Goal: Task Accomplishment & Management: Use online tool/utility

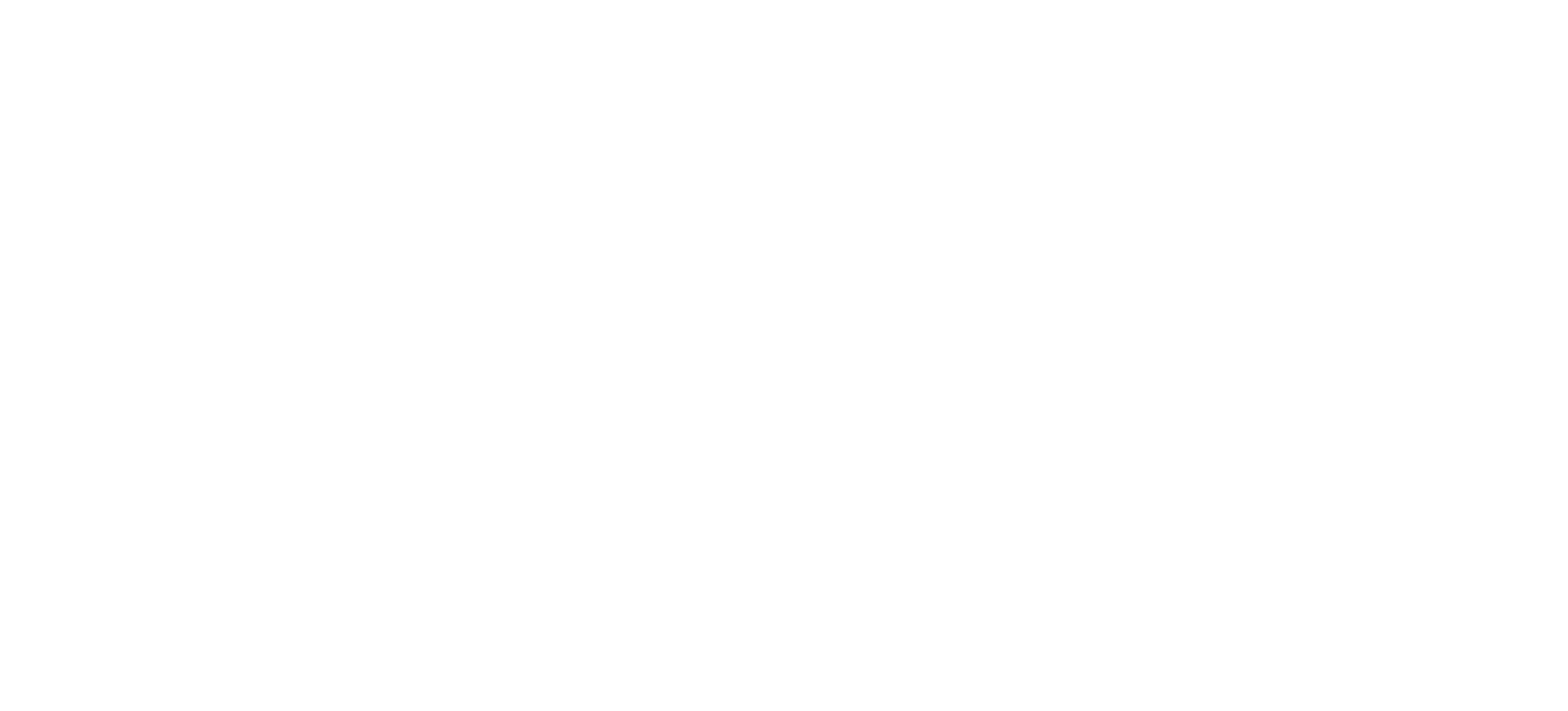
click at [830, 0] on html at bounding box center [784, 0] width 1568 height 0
click at [440, 0] on html at bounding box center [784, 0] width 1568 height 0
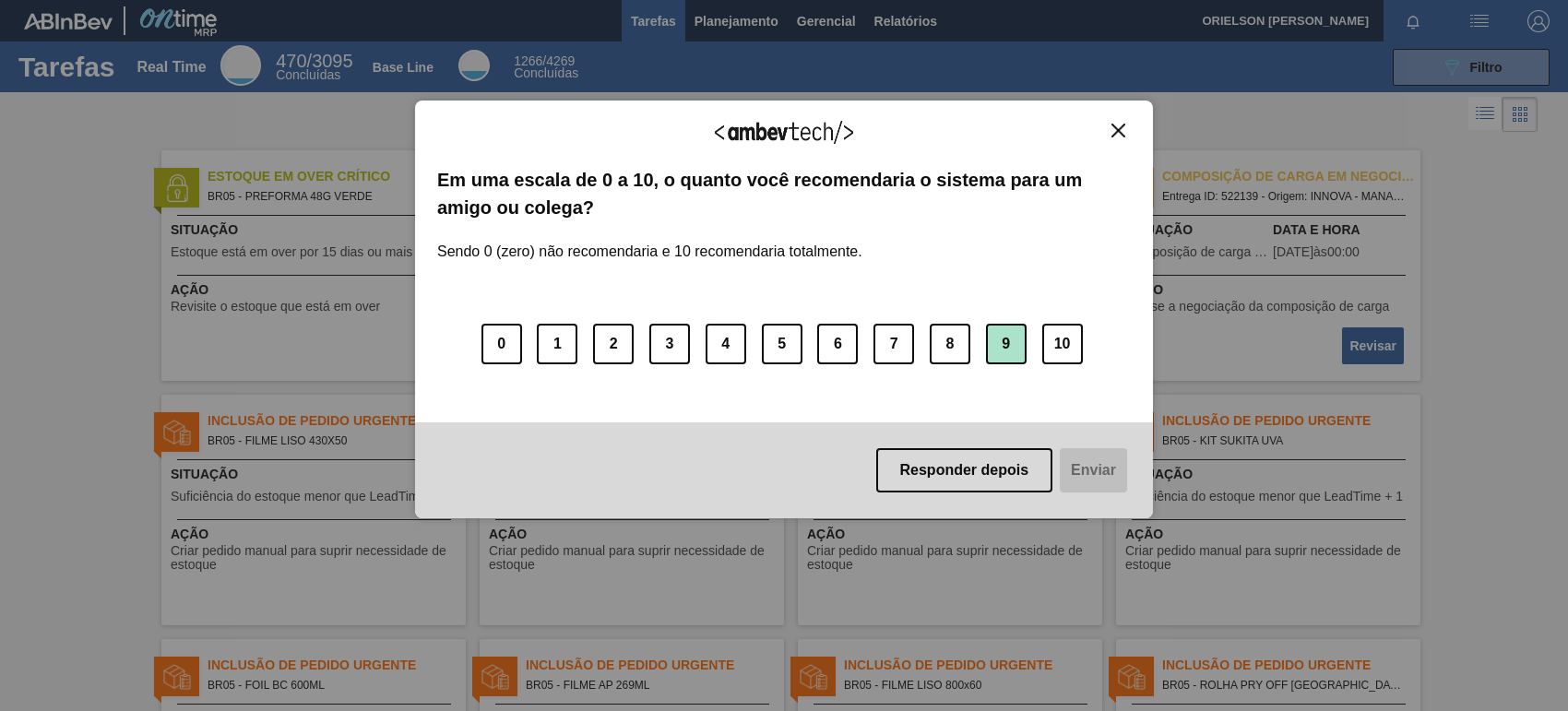
click at [1007, 333] on button "9" at bounding box center [1006, 343] width 40 height 40
click at [1094, 481] on button "Enviar" at bounding box center [1091, 470] width 71 height 44
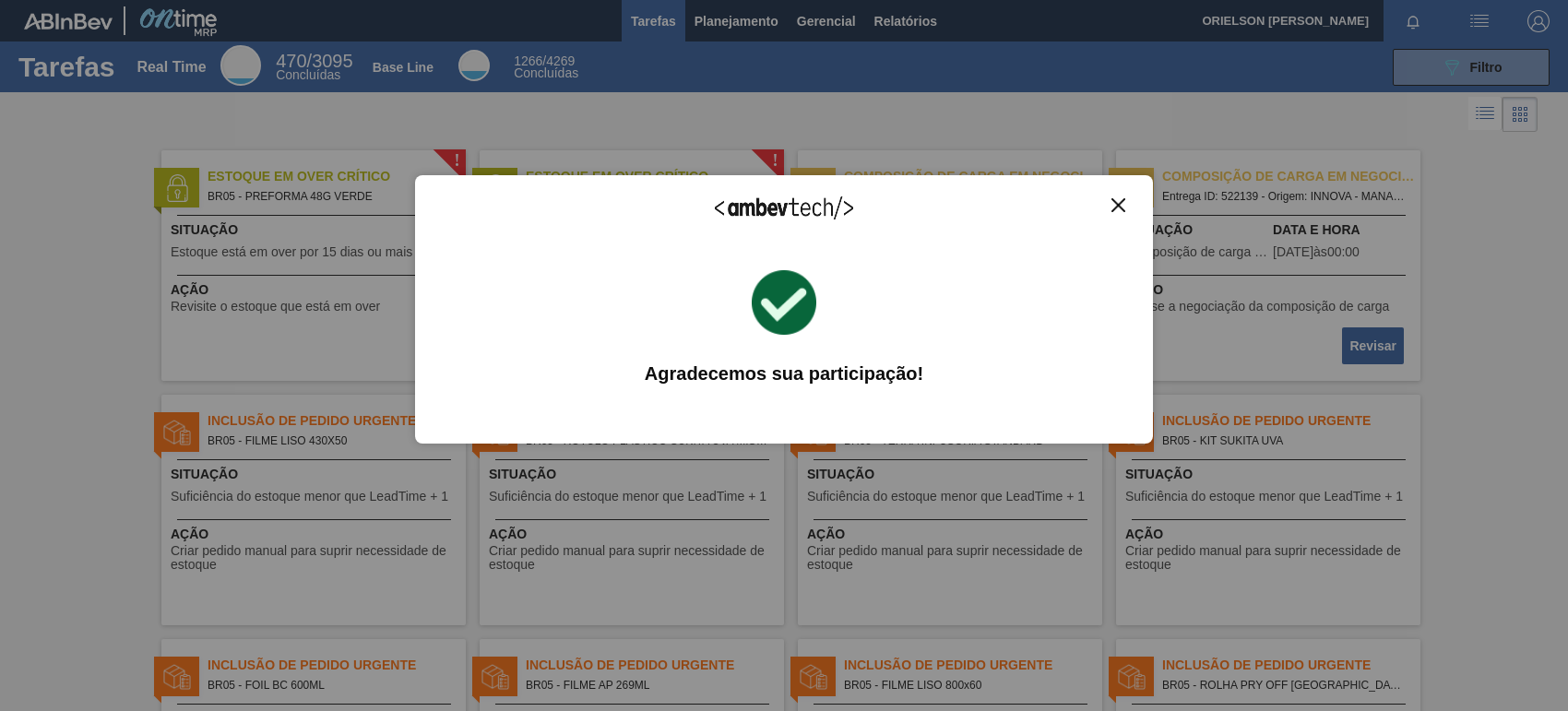
click at [1117, 200] on img "Close" at bounding box center [1119, 206] width 14 height 14
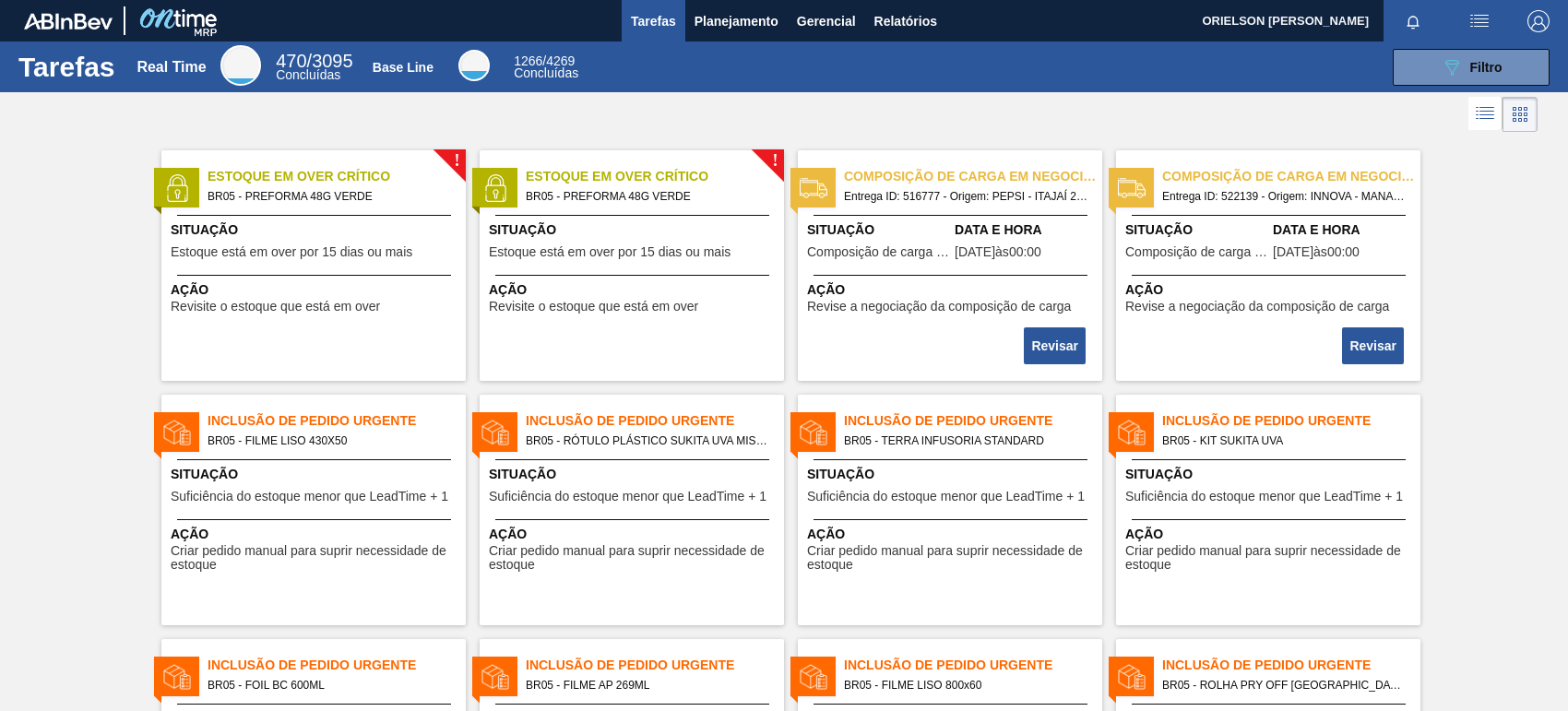
click at [729, 52] on div "089F7B8B-B2A5-4AFE-B5C0-19BA573D28AC Filtro" at bounding box center [1074, 68] width 967 height 37
click at [723, 35] on button "Planejamento" at bounding box center [736, 21] width 102 height 41
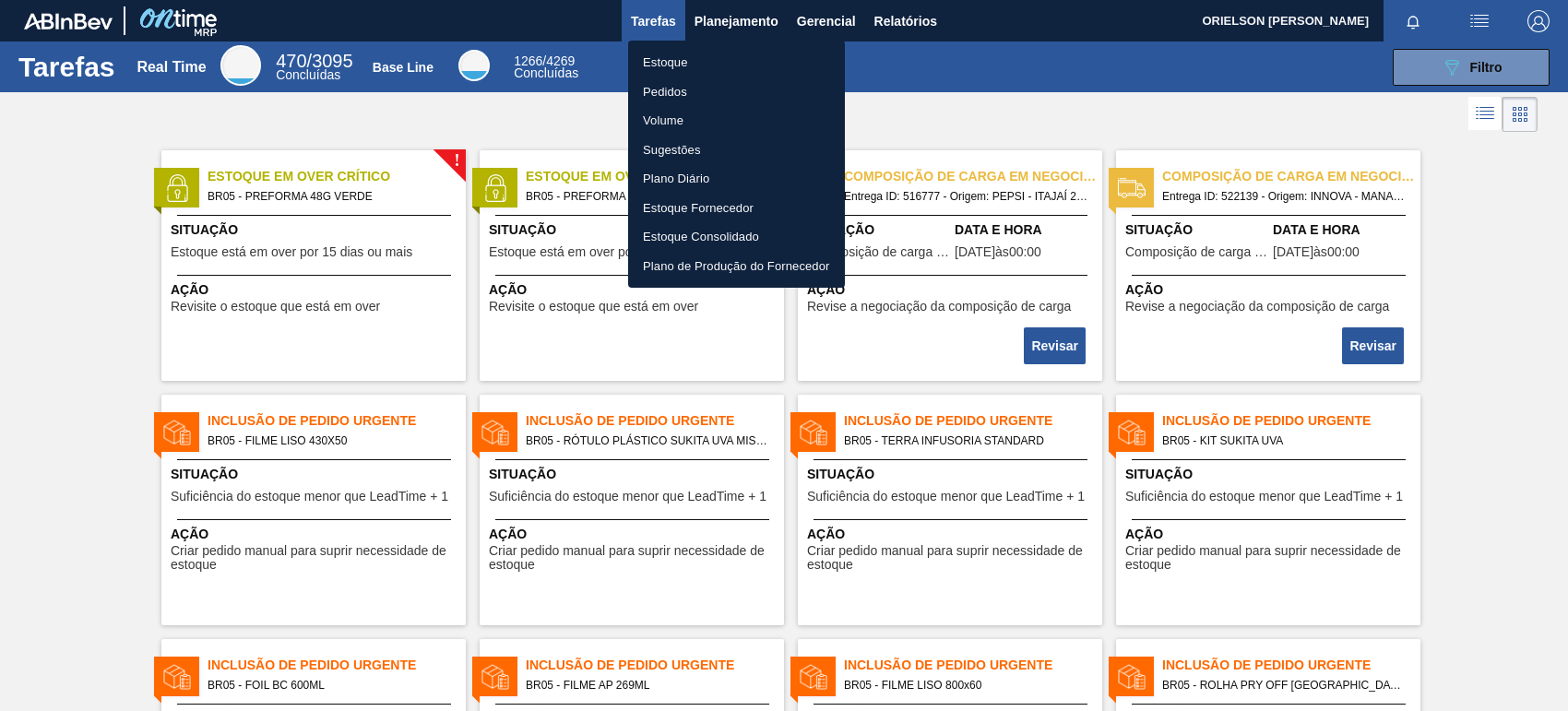
click at [744, 65] on li "Estoque" at bounding box center [736, 63] width 216 height 30
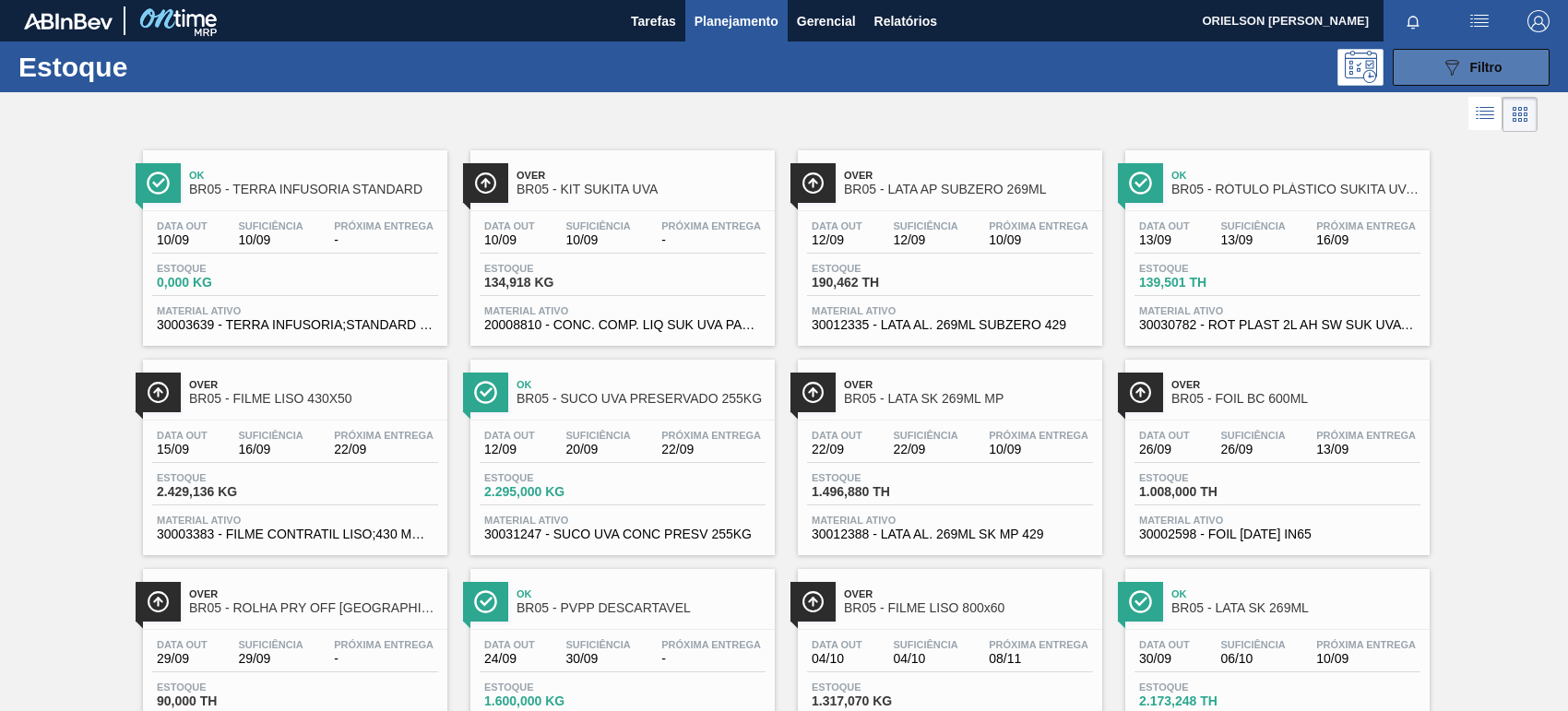
click at [1504, 67] on button "089F7B8B-B2A5-4AFE-B5C0-19BA573D28AC Filtro" at bounding box center [1471, 68] width 156 height 37
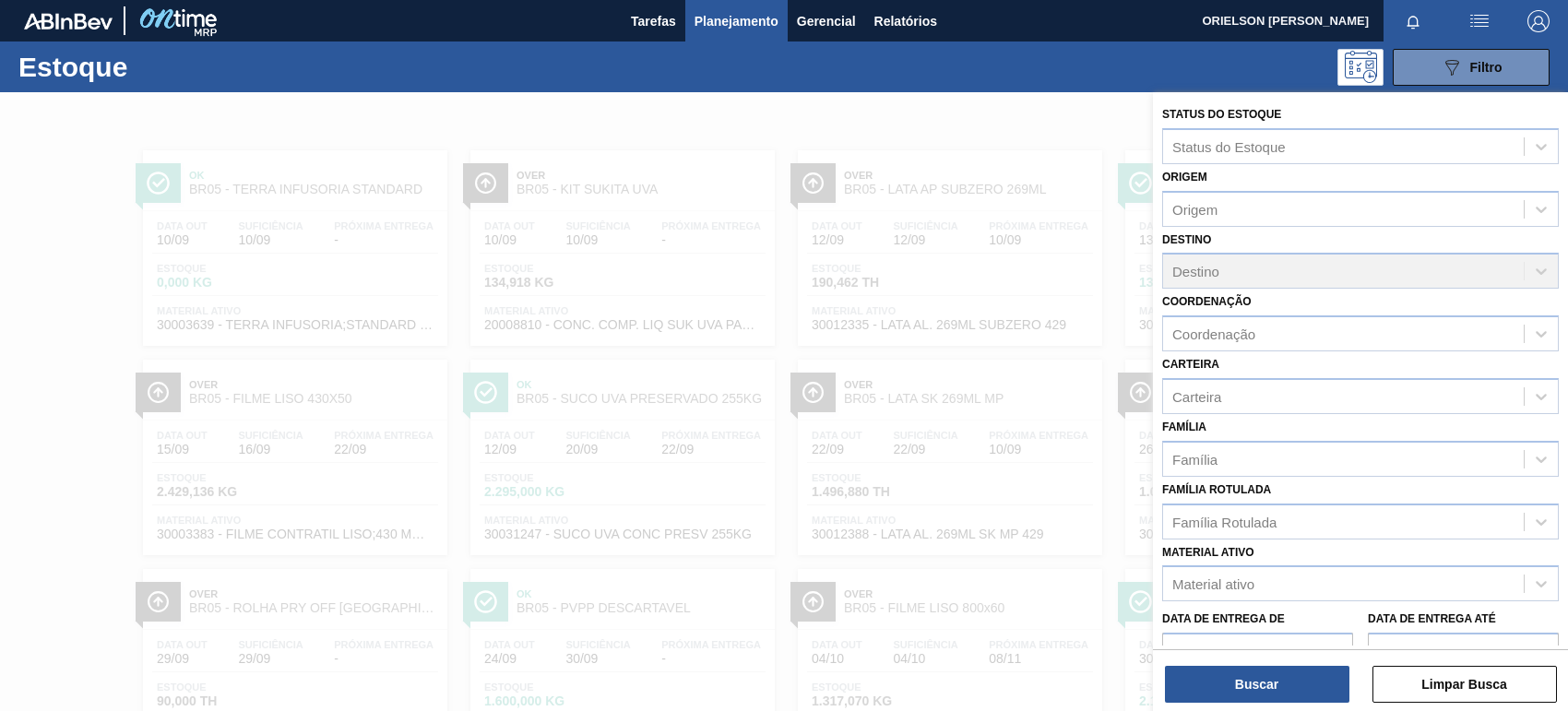
click at [1328, 270] on div "Destino Destino" at bounding box center [1360, 259] width 396 height 63
click at [1496, 269] on div "Destino Destino" at bounding box center [1360, 259] width 396 height 63
click at [1550, 277] on div "Destino Destino" at bounding box center [1360, 259] width 396 height 63
click at [1390, 291] on div "Coordenação Coordenação" at bounding box center [1360, 321] width 396 height 63
click at [1214, 274] on div "Destino Destino" at bounding box center [1360, 259] width 396 height 63
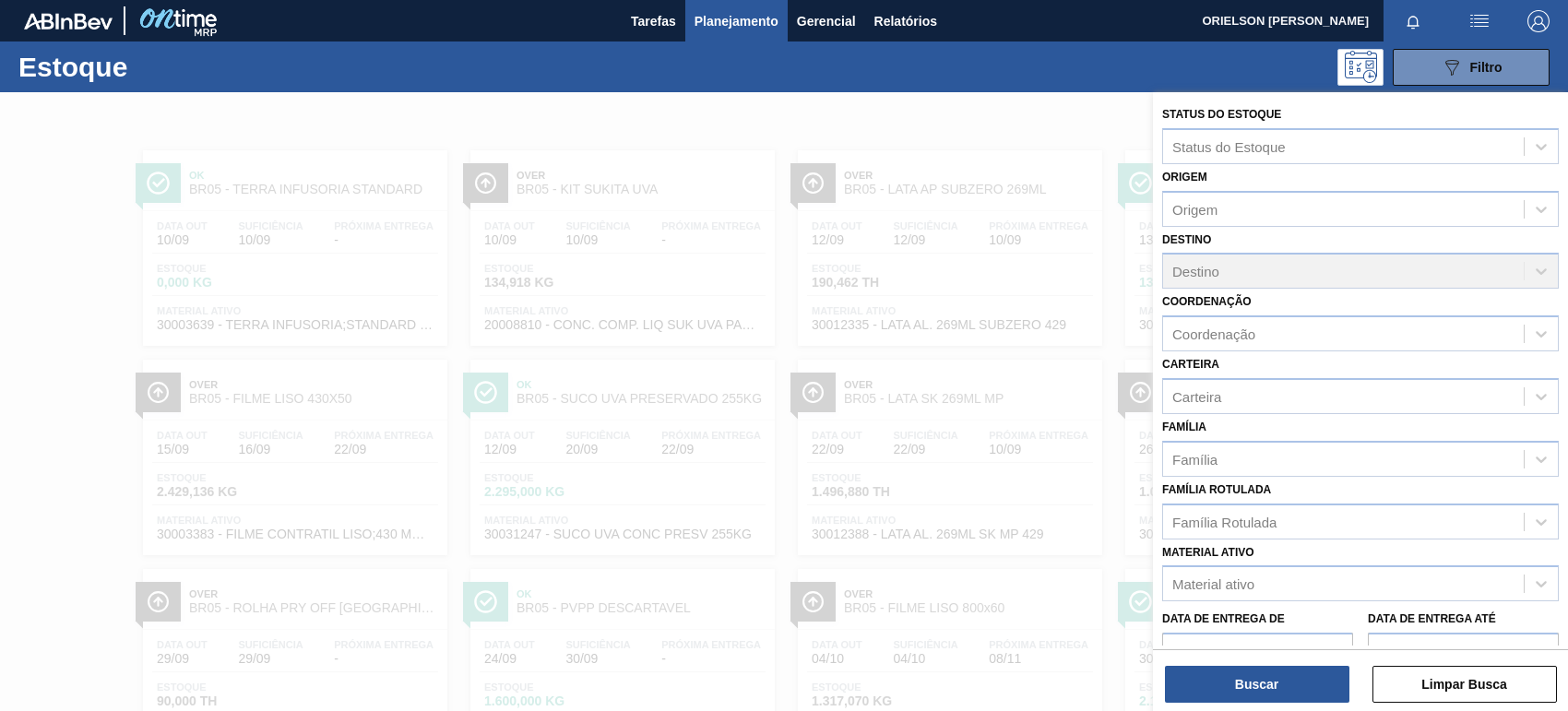
click at [1205, 186] on div "Origem Origem" at bounding box center [1360, 196] width 396 height 63
click at [1218, 152] on div "Status do Estoque" at bounding box center [1228, 147] width 113 height 16
click at [1220, 152] on div "Status do Estoque" at bounding box center [1228, 147] width 113 height 16
click at [1213, 242] on div "Destino Destino" at bounding box center [1360, 259] width 396 height 63
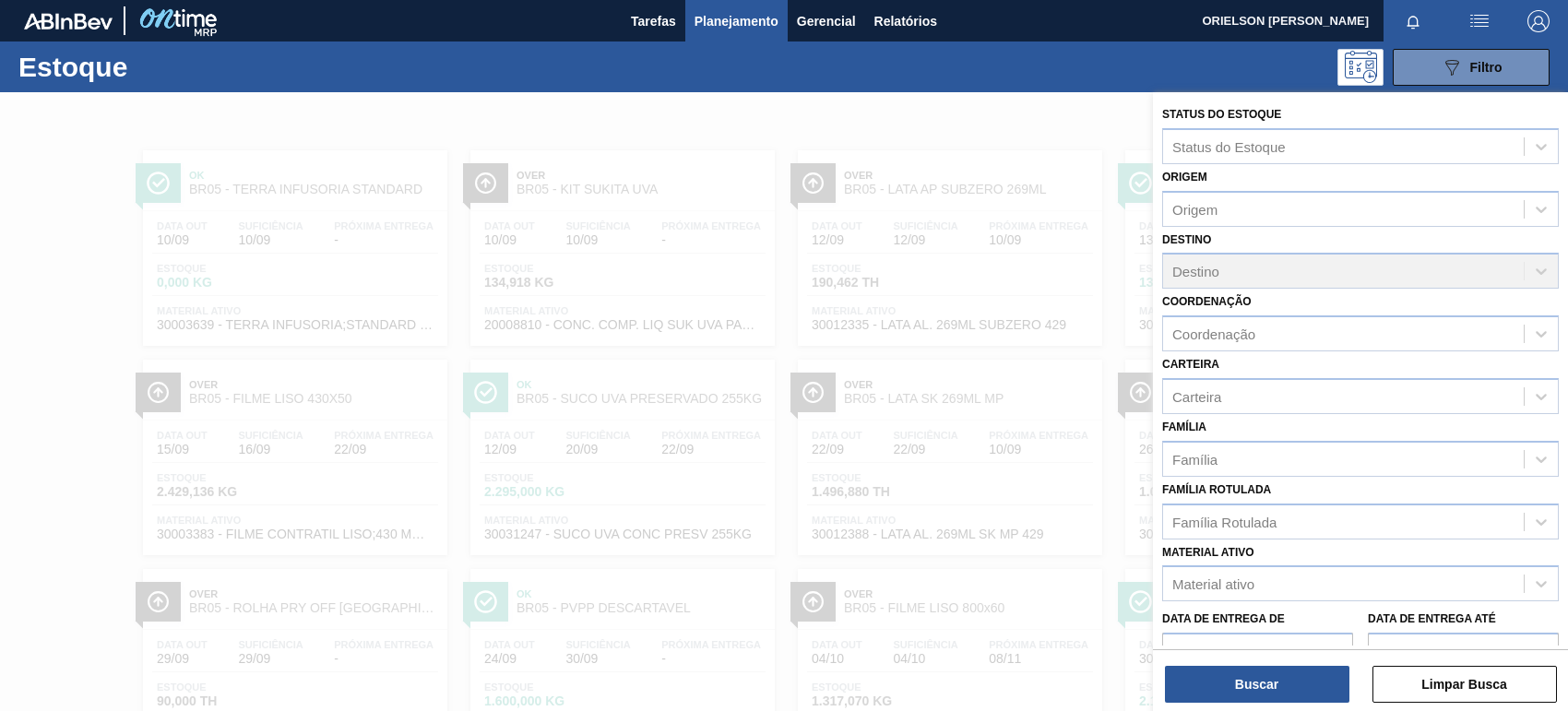
click at [1213, 242] on div "Destino Destino" at bounding box center [1360, 259] width 396 height 63
click at [1469, 21] on img "button" at bounding box center [1480, 21] width 23 height 23
click at [1528, 25] on div at bounding box center [784, 355] width 1568 height 711
click at [1530, 25] on img "button" at bounding box center [1539, 21] width 23 height 23
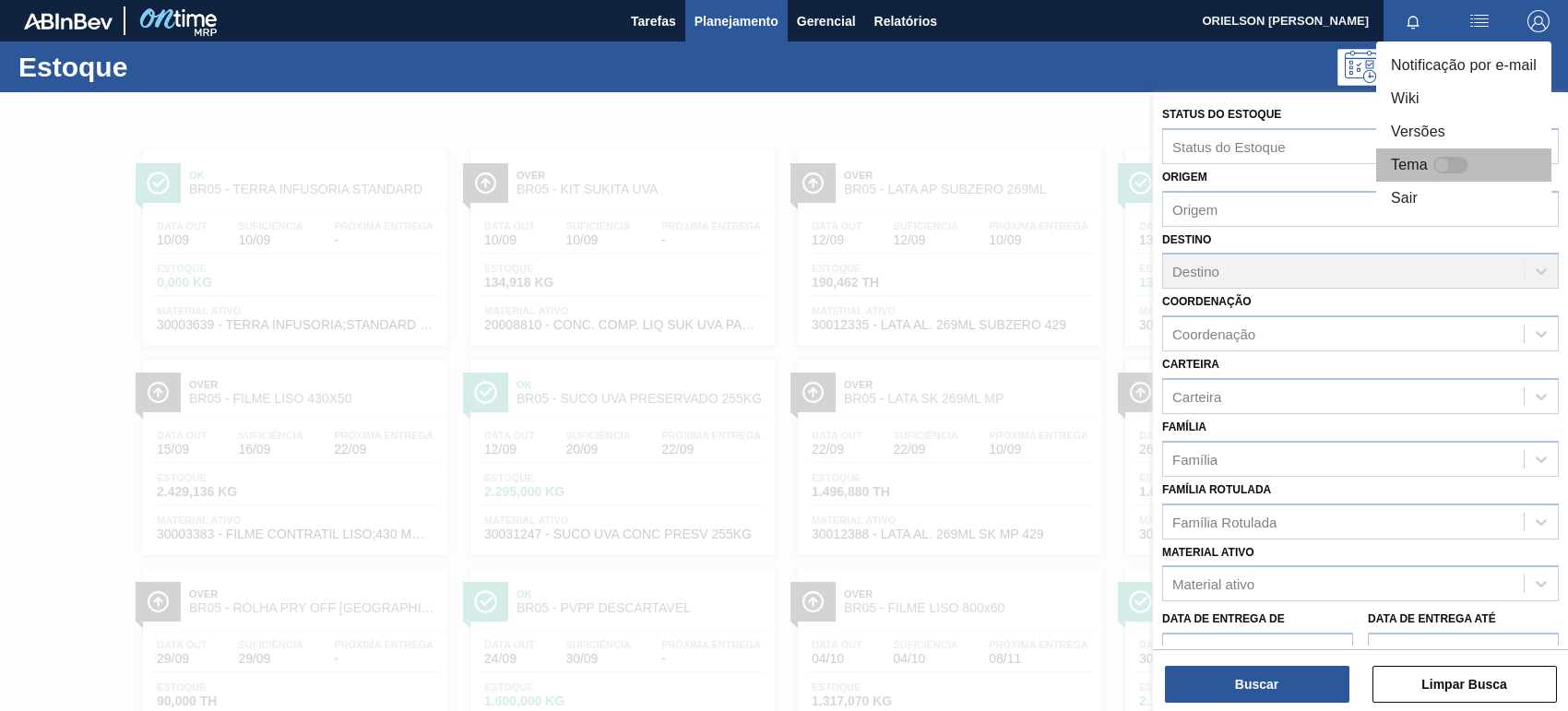
click at [1451, 168] on div at bounding box center [1451, 164] width 35 height 17
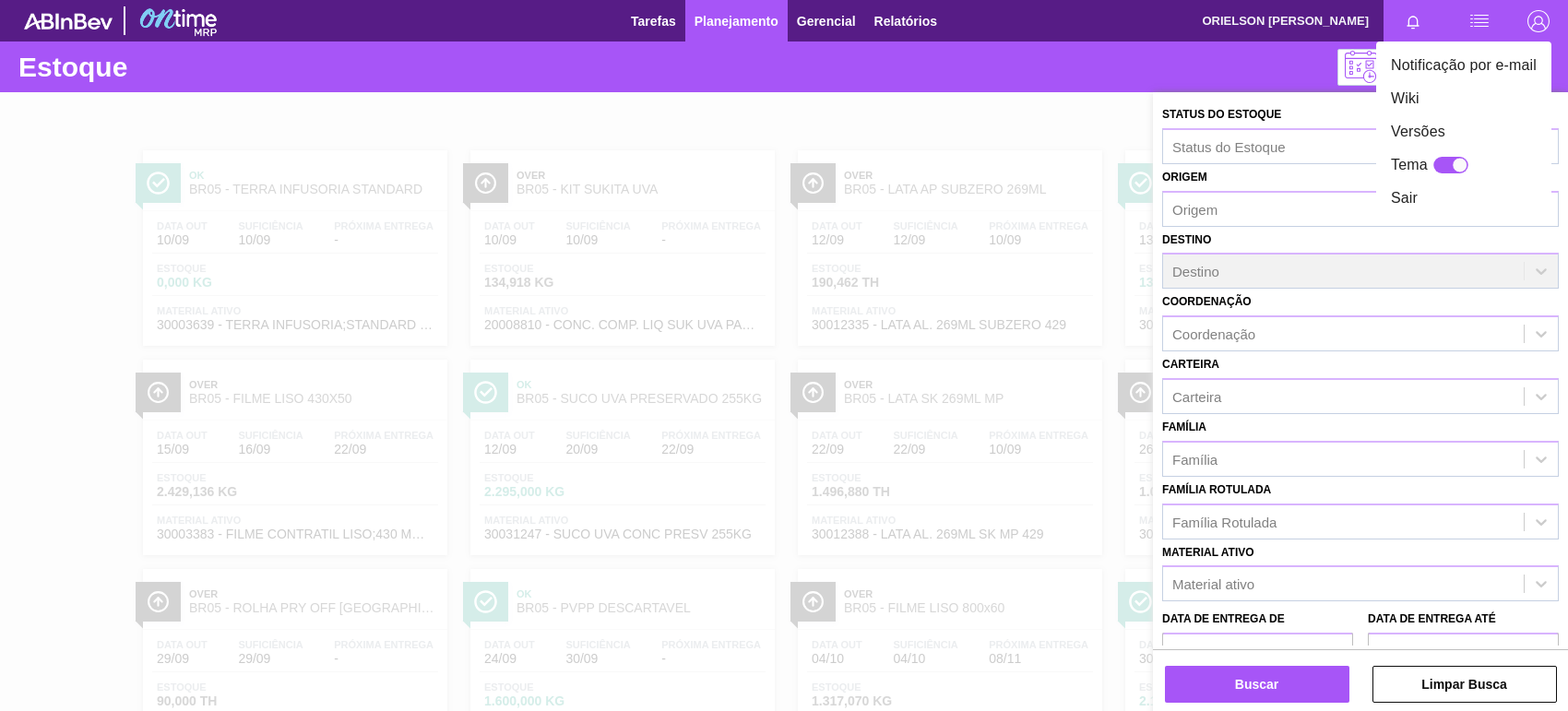
click at [1452, 168] on div at bounding box center [1460, 165] width 16 height 16
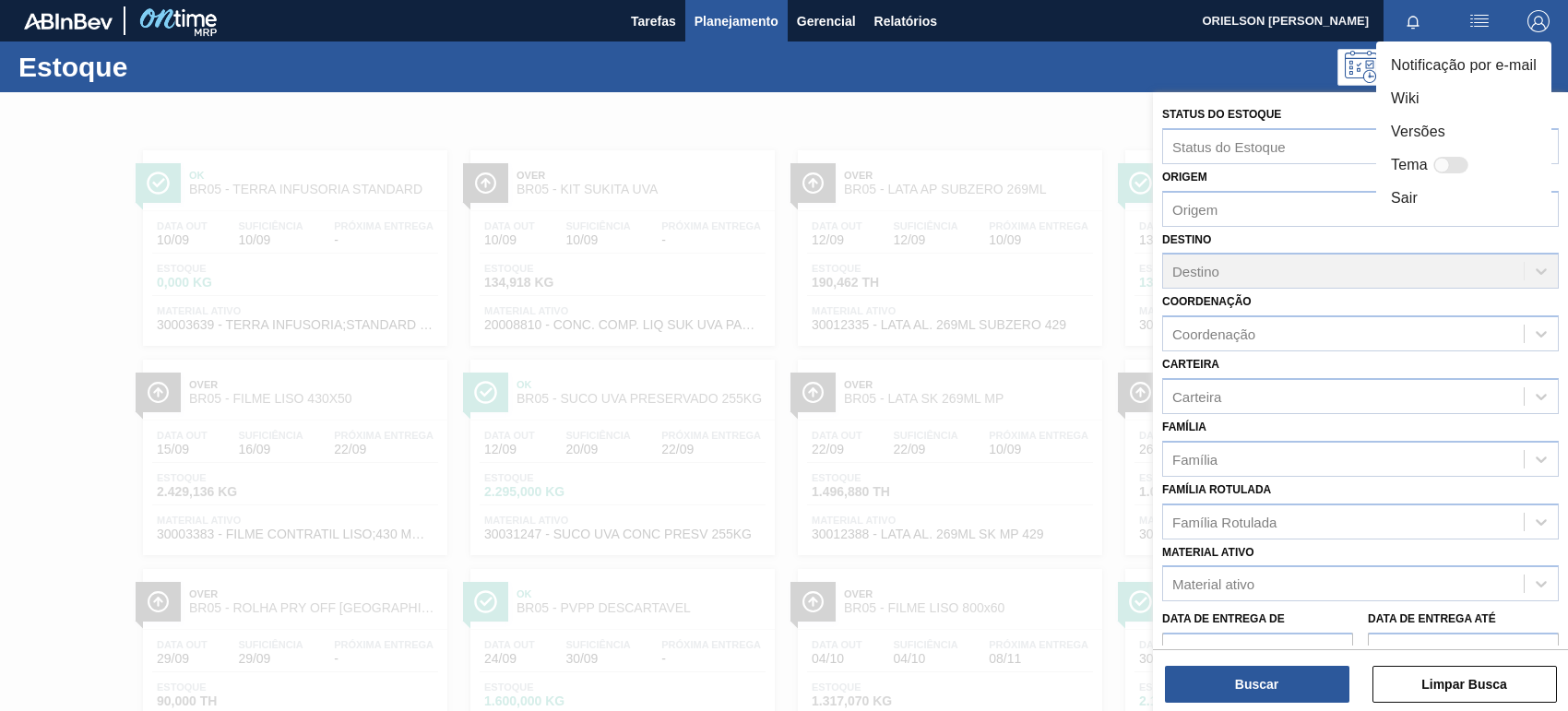
click at [1451, 168] on div at bounding box center [1451, 164] width 35 height 17
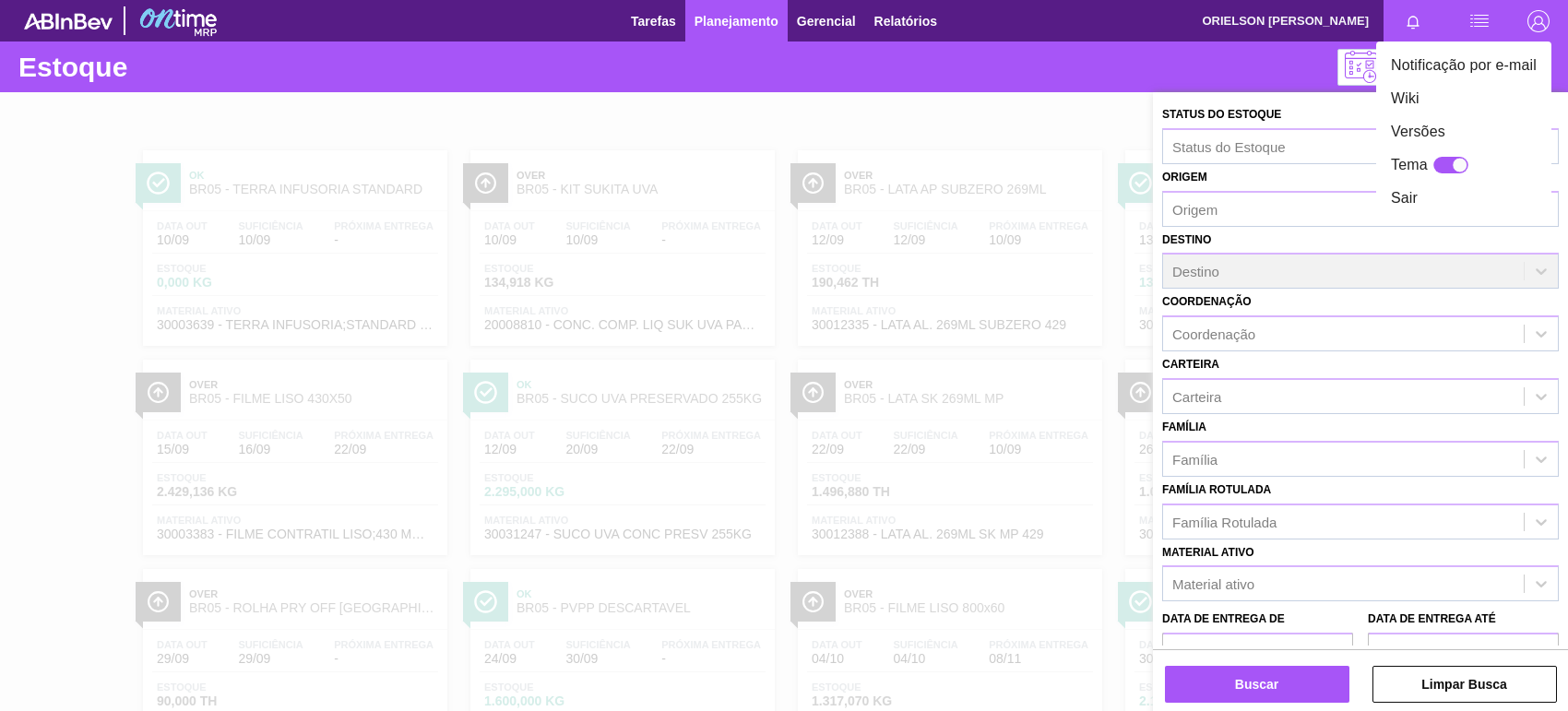
click at [1452, 168] on div at bounding box center [1460, 165] width 16 height 16
checkbox input "false"
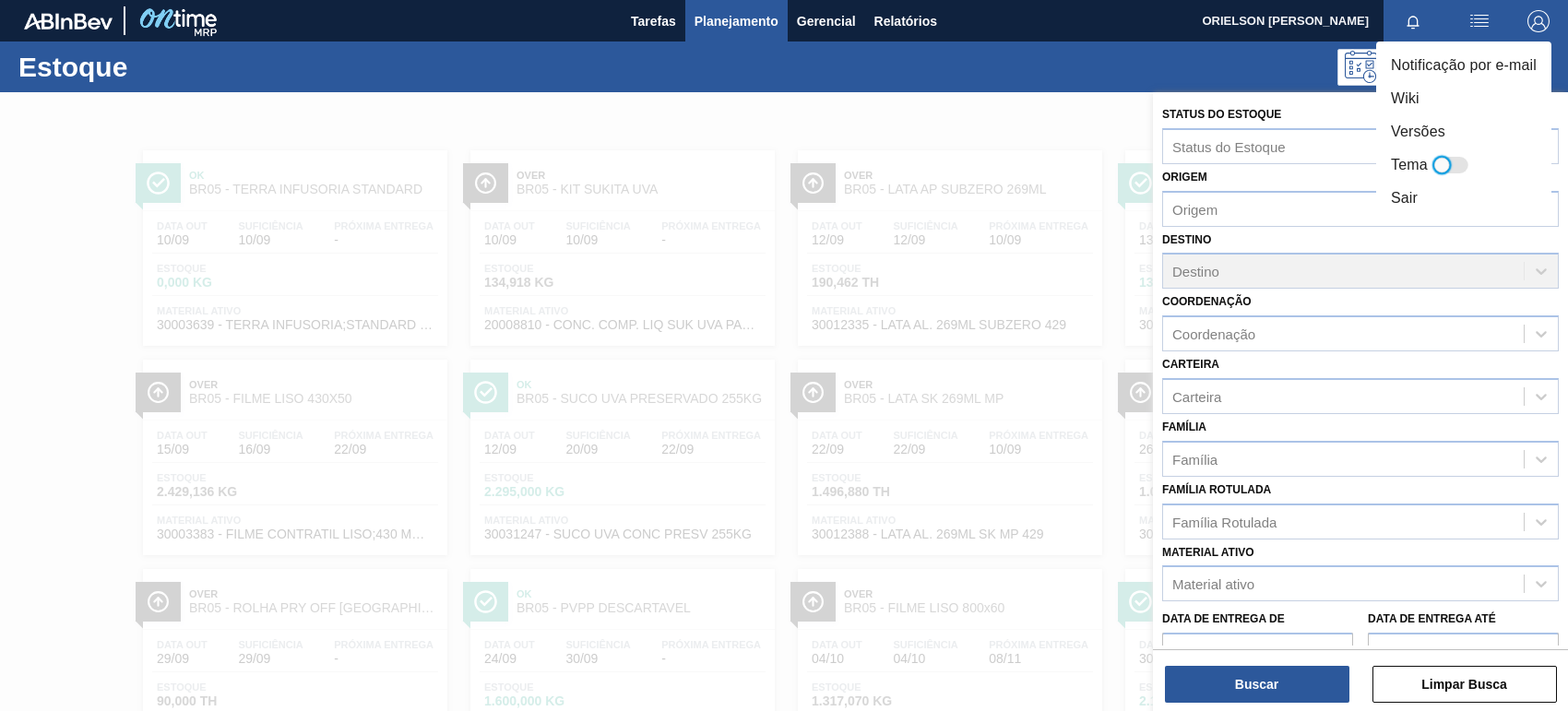
click at [1413, 136] on li "Versões" at bounding box center [1464, 132] width 175 height 33
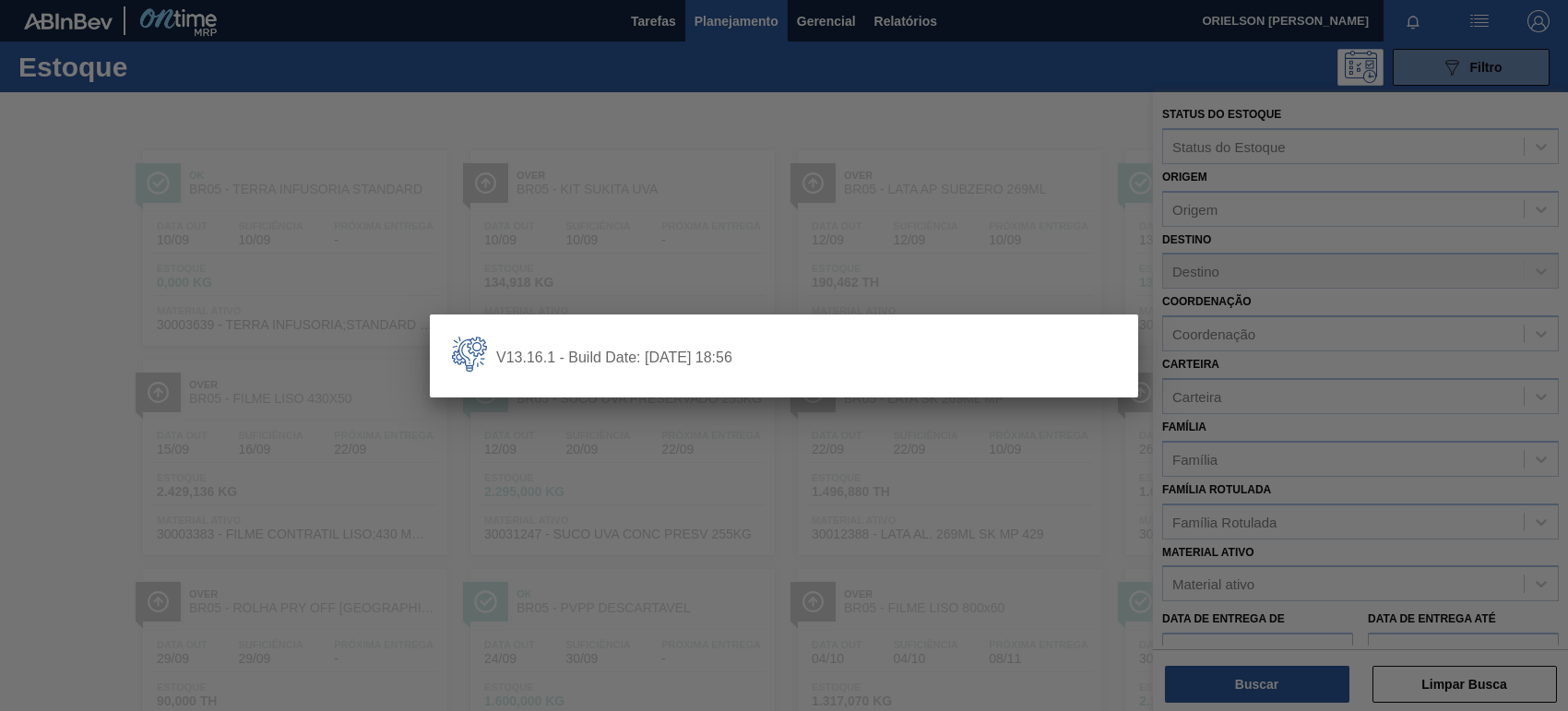
click at [1178, 284] on div at bounding box center [784, 355] width 1568 height 711
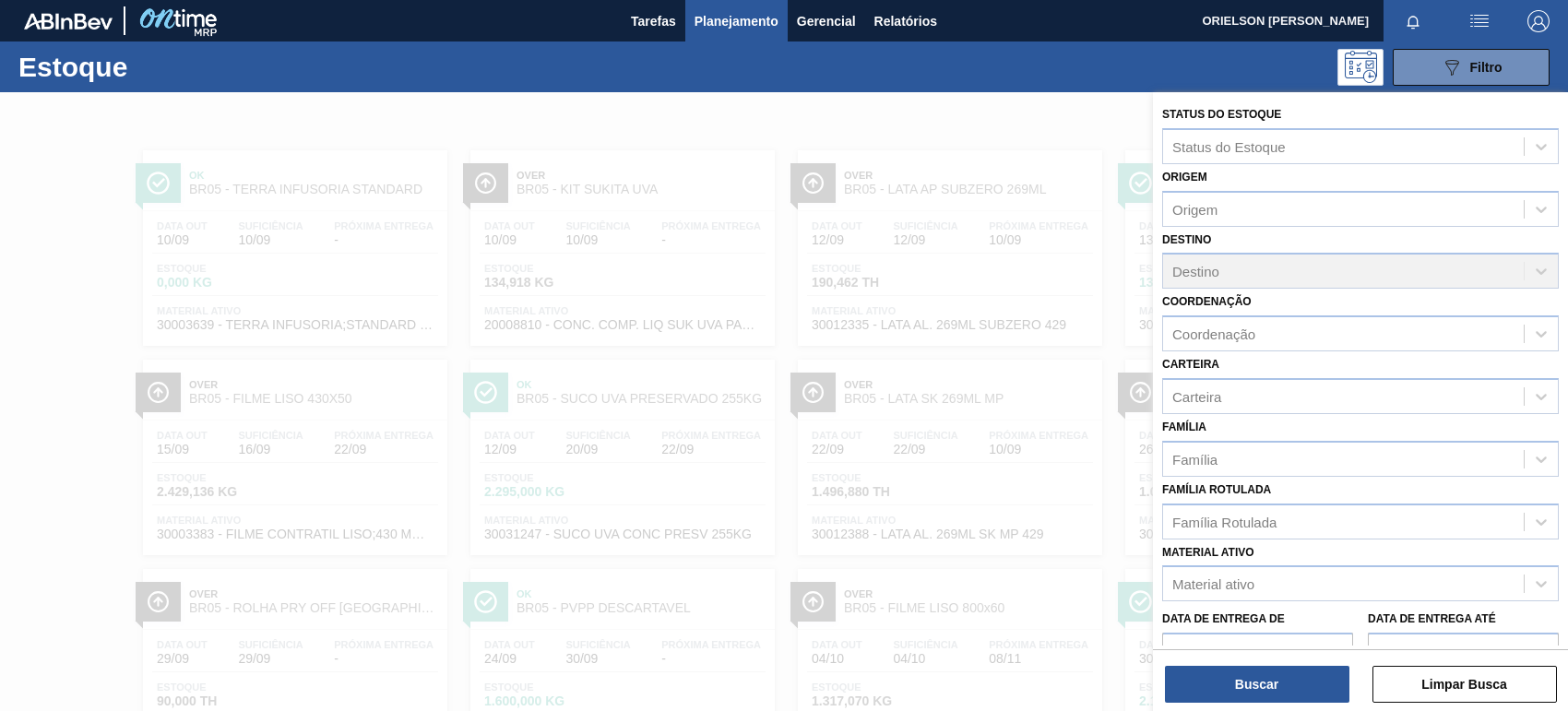
click at [1545, 20] on img "button" at bounding box center [1539, 21] width 23 height 23
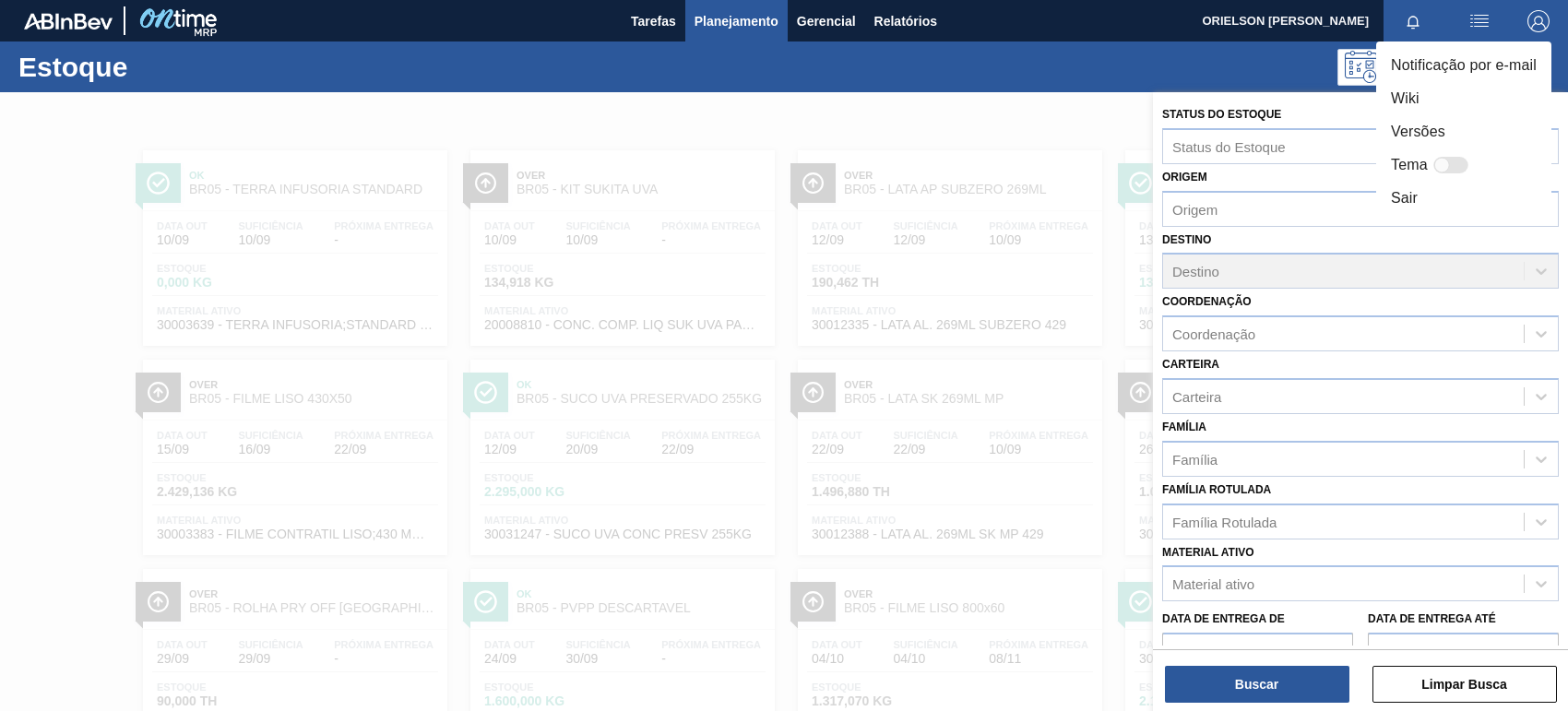
click at [1417, 103] on li "Wiki" at bounding box center [1464, 99] width 175 height 33
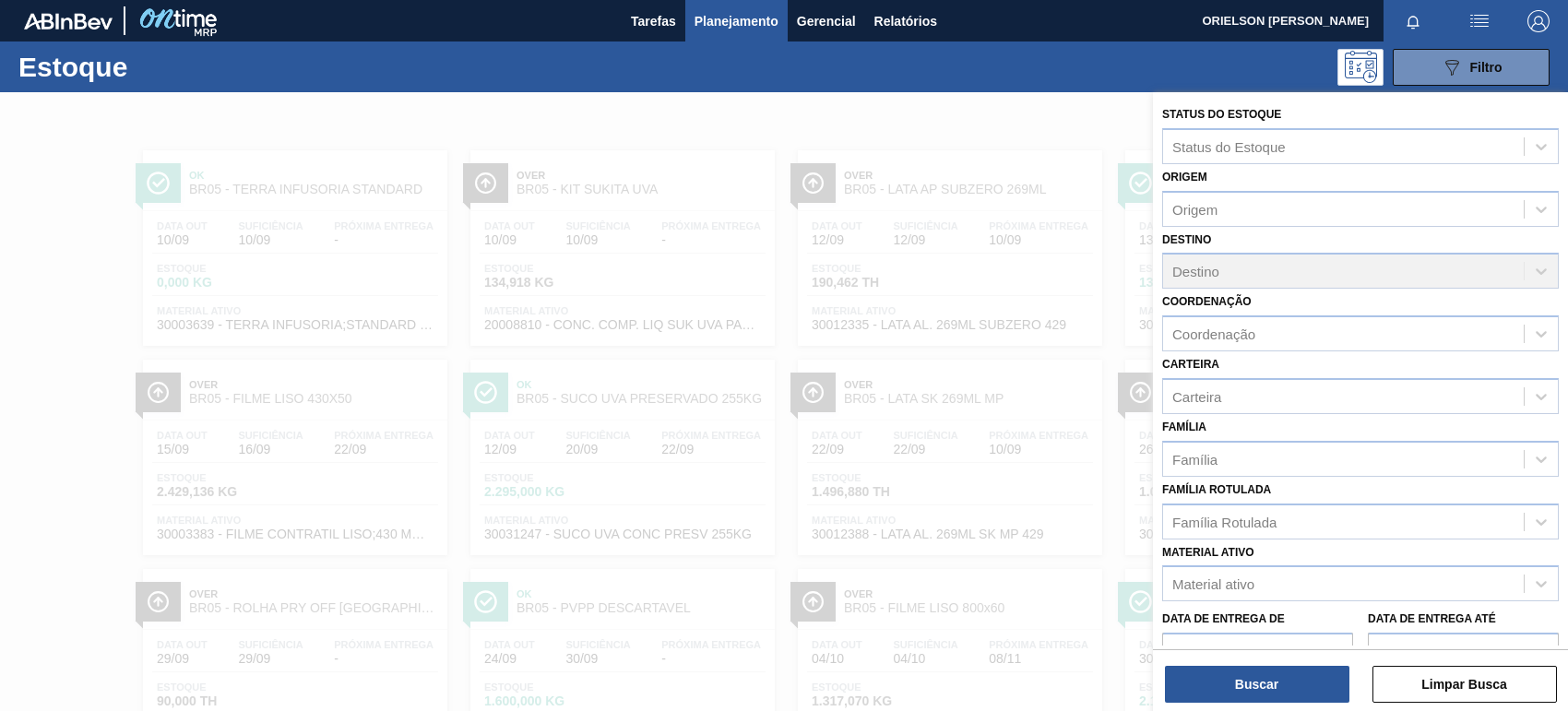
click at [1422, 25] on span "button" at bounding box center [1413, 21] width 44 height 15
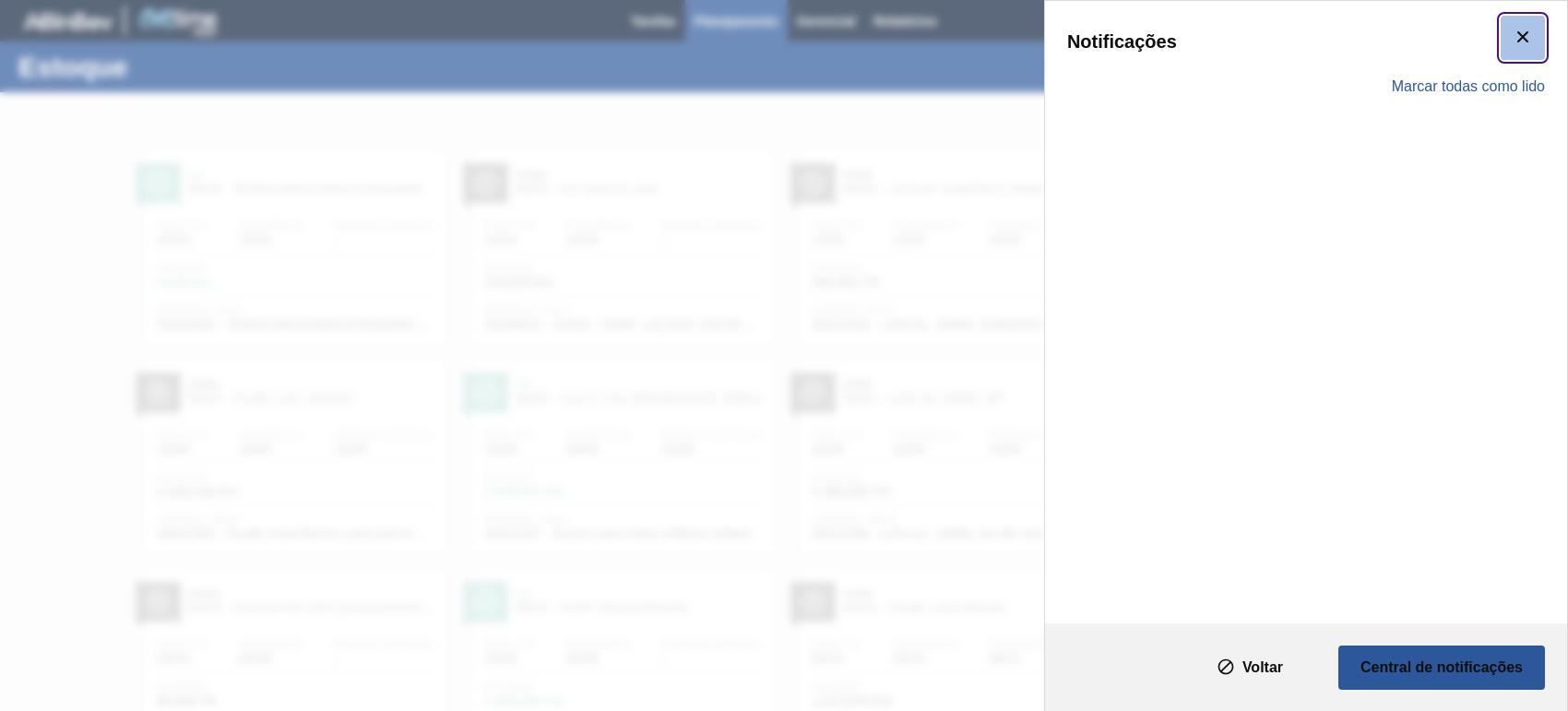
click at [1531, 21] on button "botão de ícone" at bounding box center [1523, 37] width 44 height 44
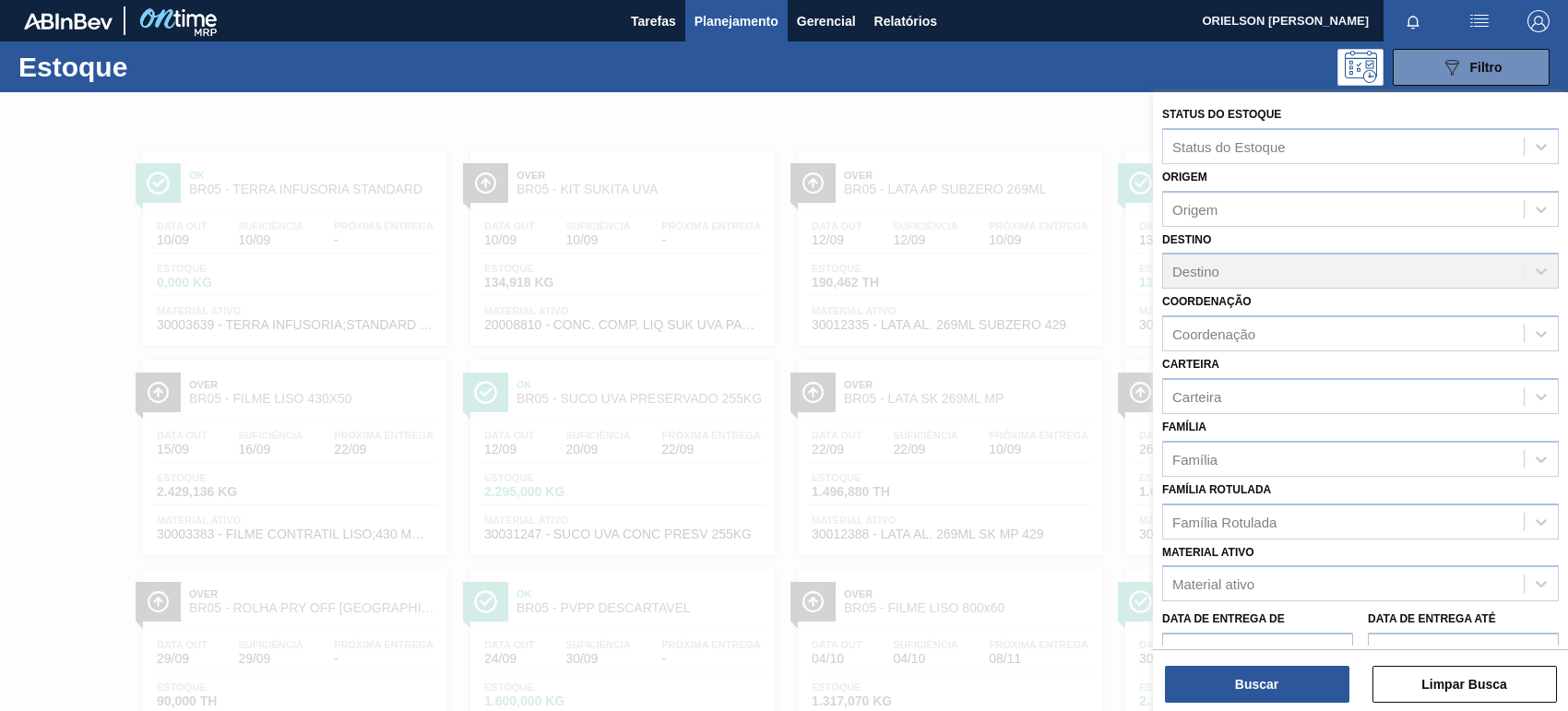
click at [1479, 21] on img "button" at bounding box center [1480, 21] width 23 height 23
click at [1528, 26] on div at bounding box center [784, 355] width 1568 height 711
click at [1531, 22] on img "button" at bounding box center [1539, 21] width 23 height 23
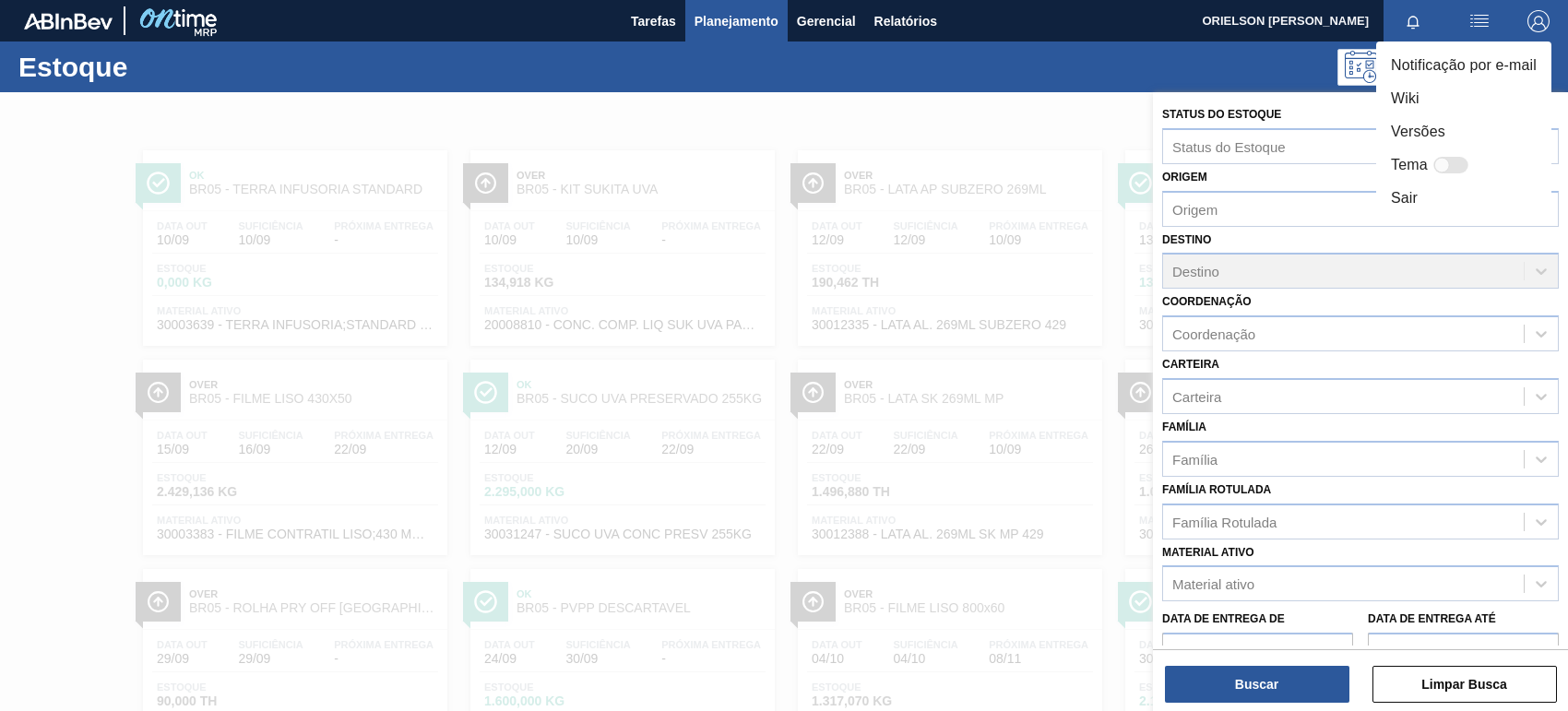
click at [1441, 37] on div at bounding box center [784, 355] width 1568 height 711
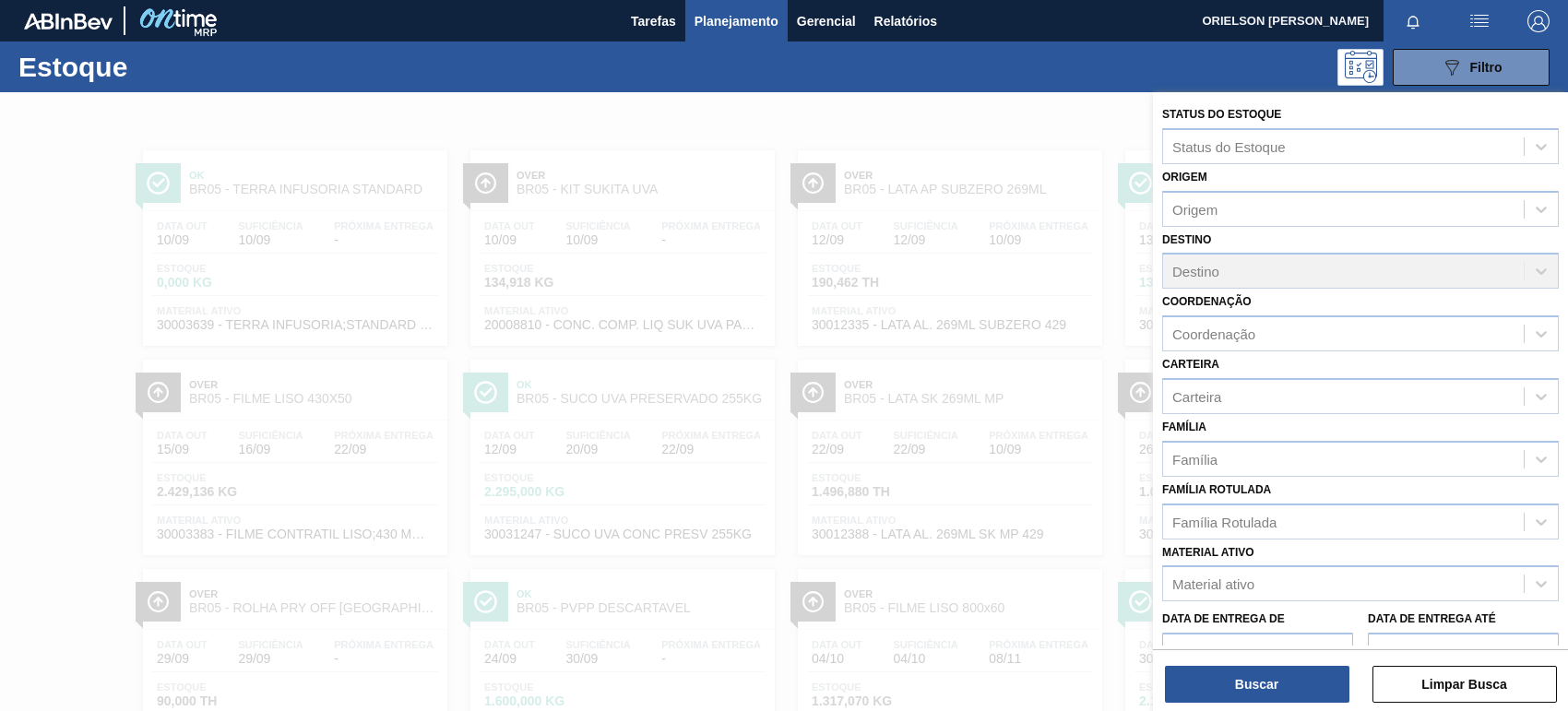
click at [1441, 0] on body "Tarefas Planejamento Gerencial Relatórios ORIELSON PEDROZO JACINTHO Marcar toda…" at bounding box center [784, 0] width 1568 height 0
click at [1539, 19] on img "button" at bounding box center [1539, 21] width 23 height 23
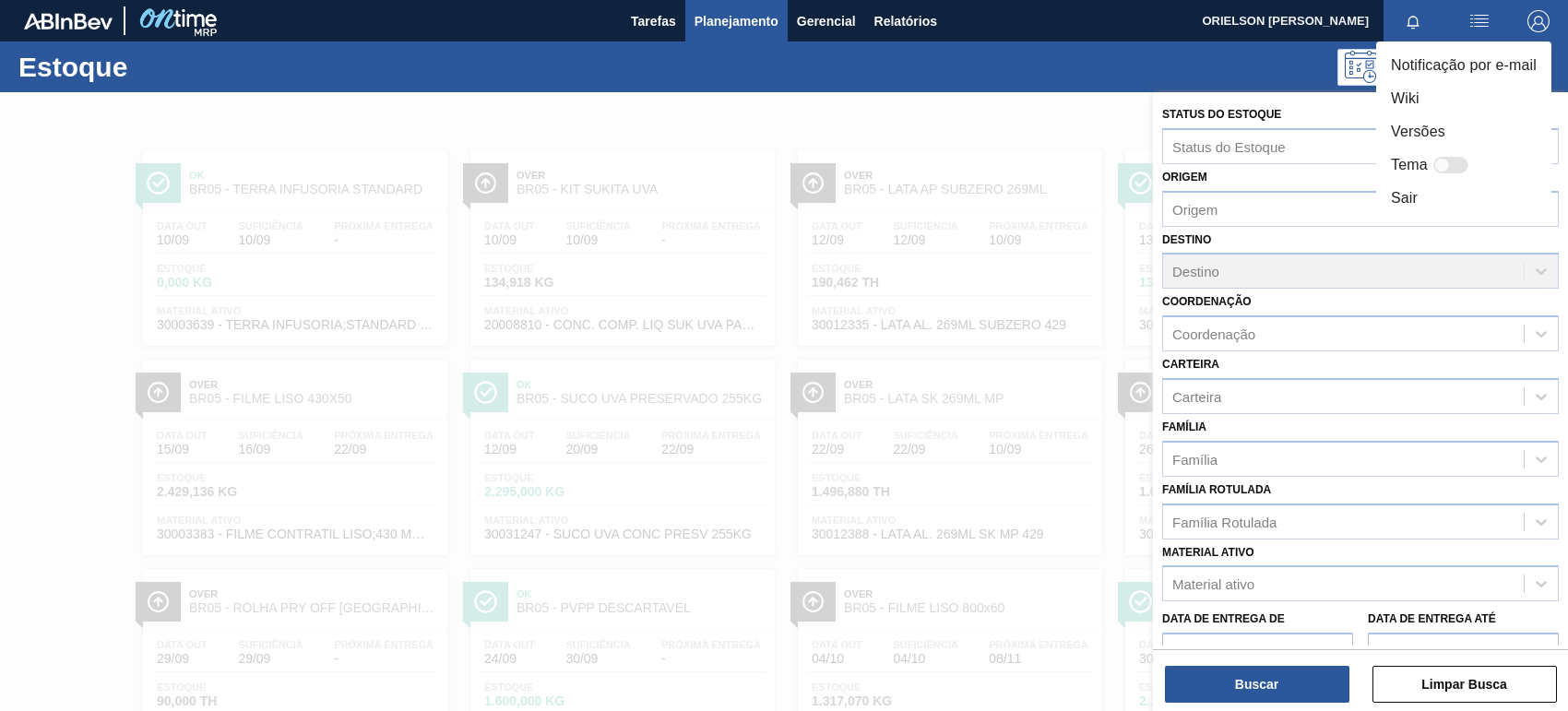
click at [1474, 70] on li "Notificação por e-mail" at bounding box center [1464, 66] width 175 height 33
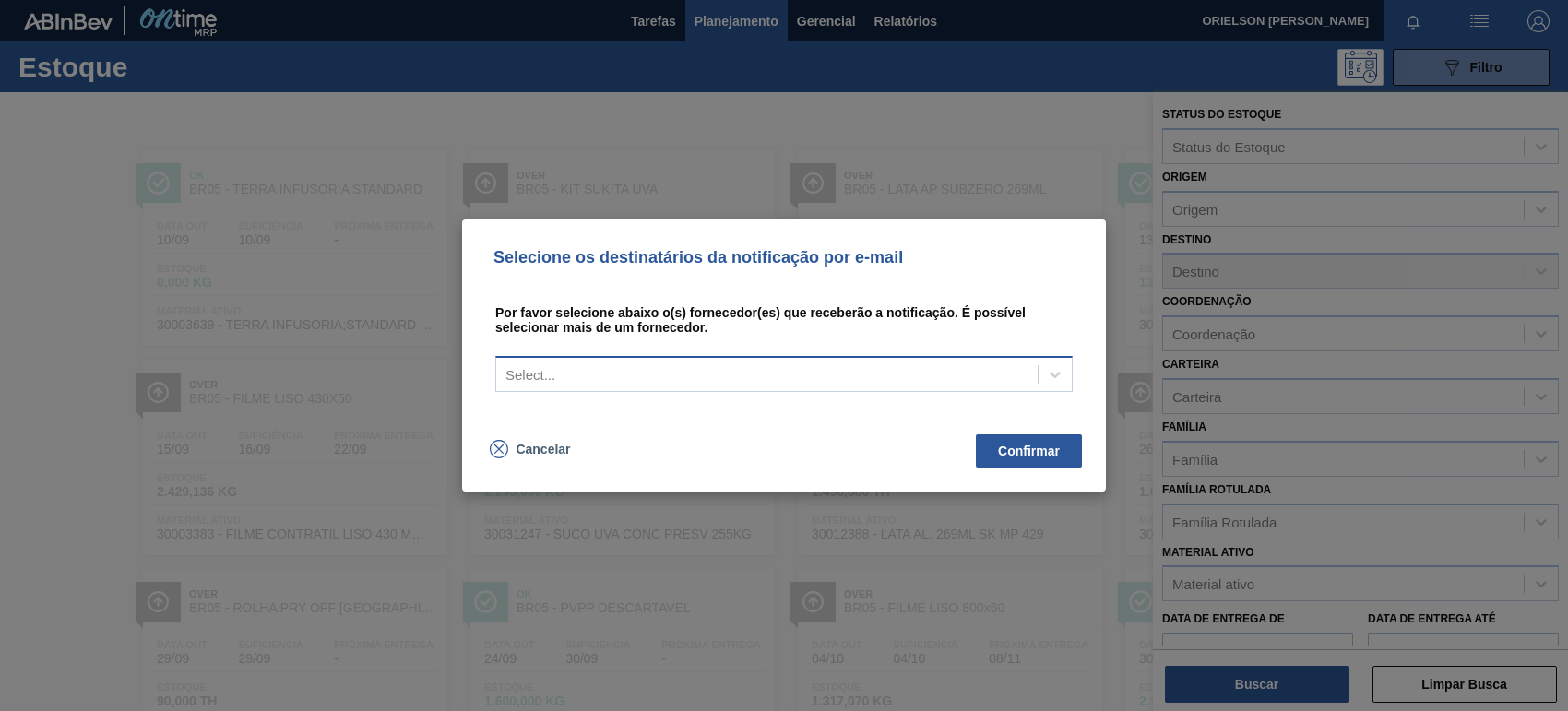
click at [688, 385] on div "Select..." at bounding box center [784, 374] width 577 height 36
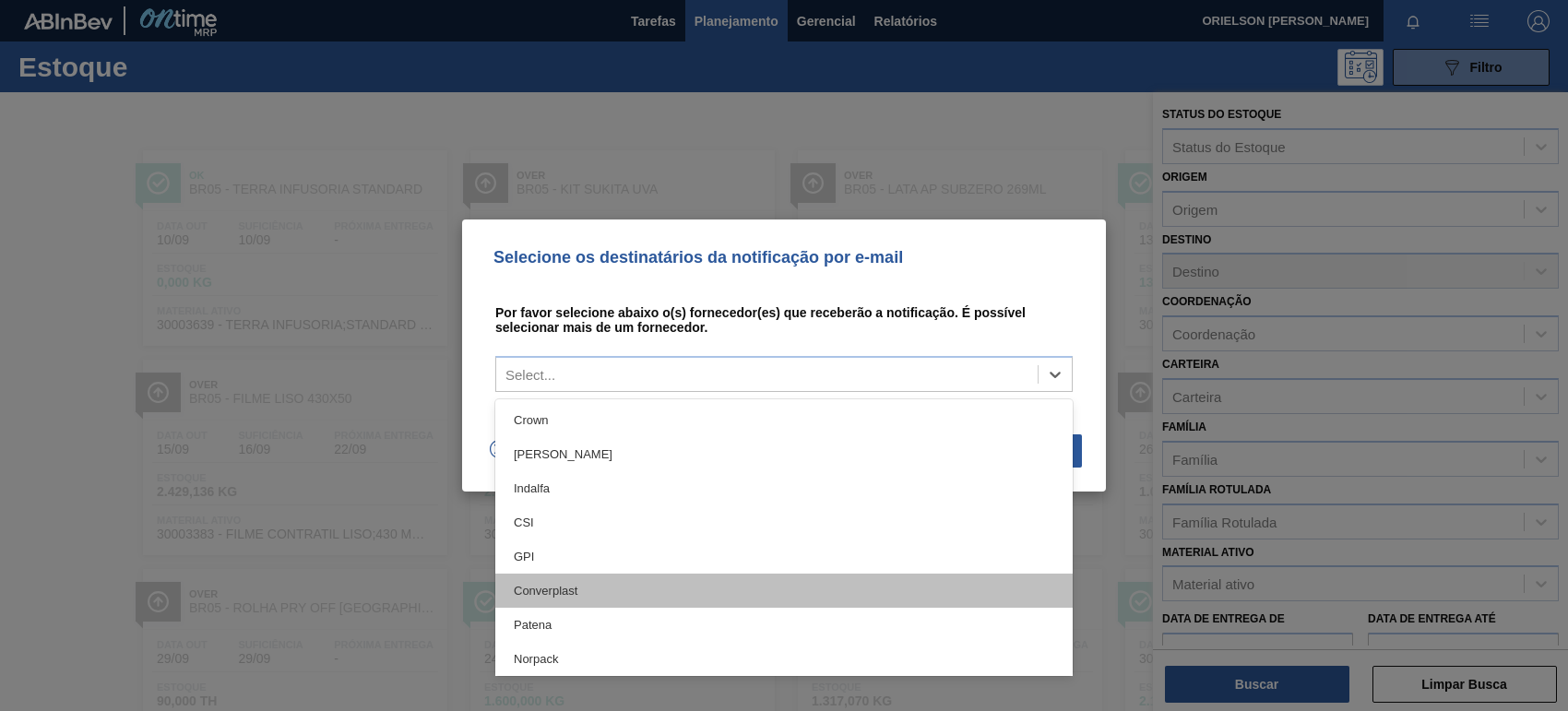
click at [680, 581] on div "Converplast" at bounding box center [784, 591] width 577 height 34
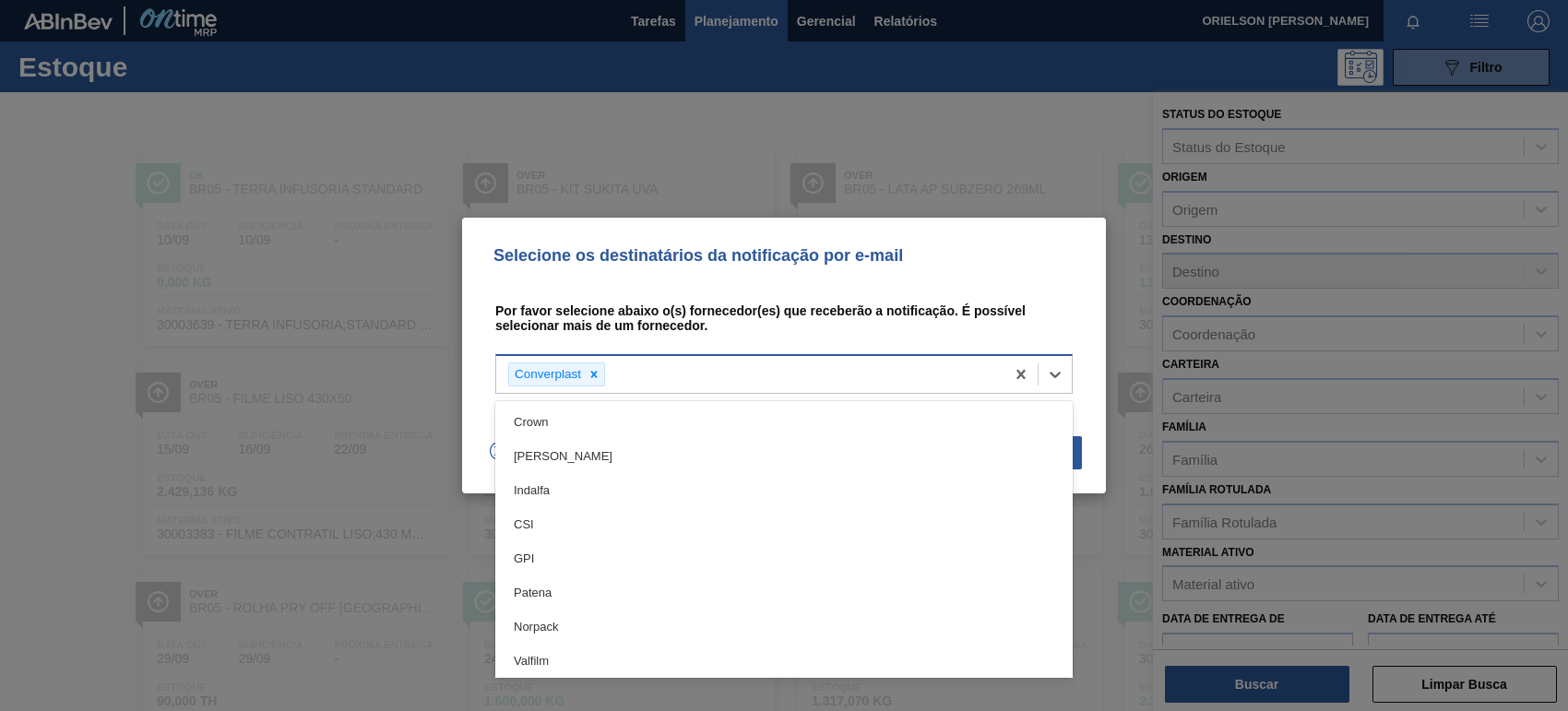
click at [889, 367] on div "Converplast" at bounding box center [750, 375] width 508 height 37
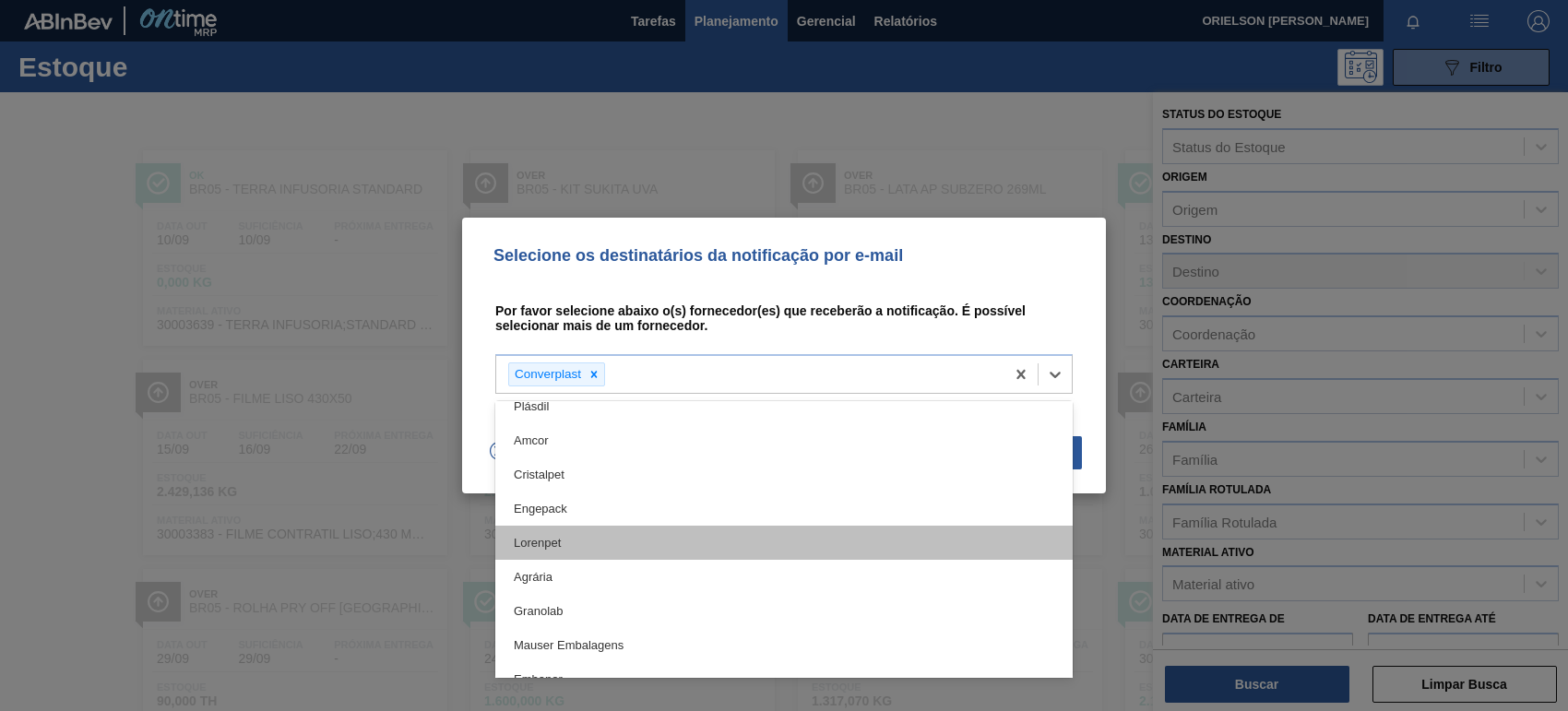
scroll to position [2336, 0]
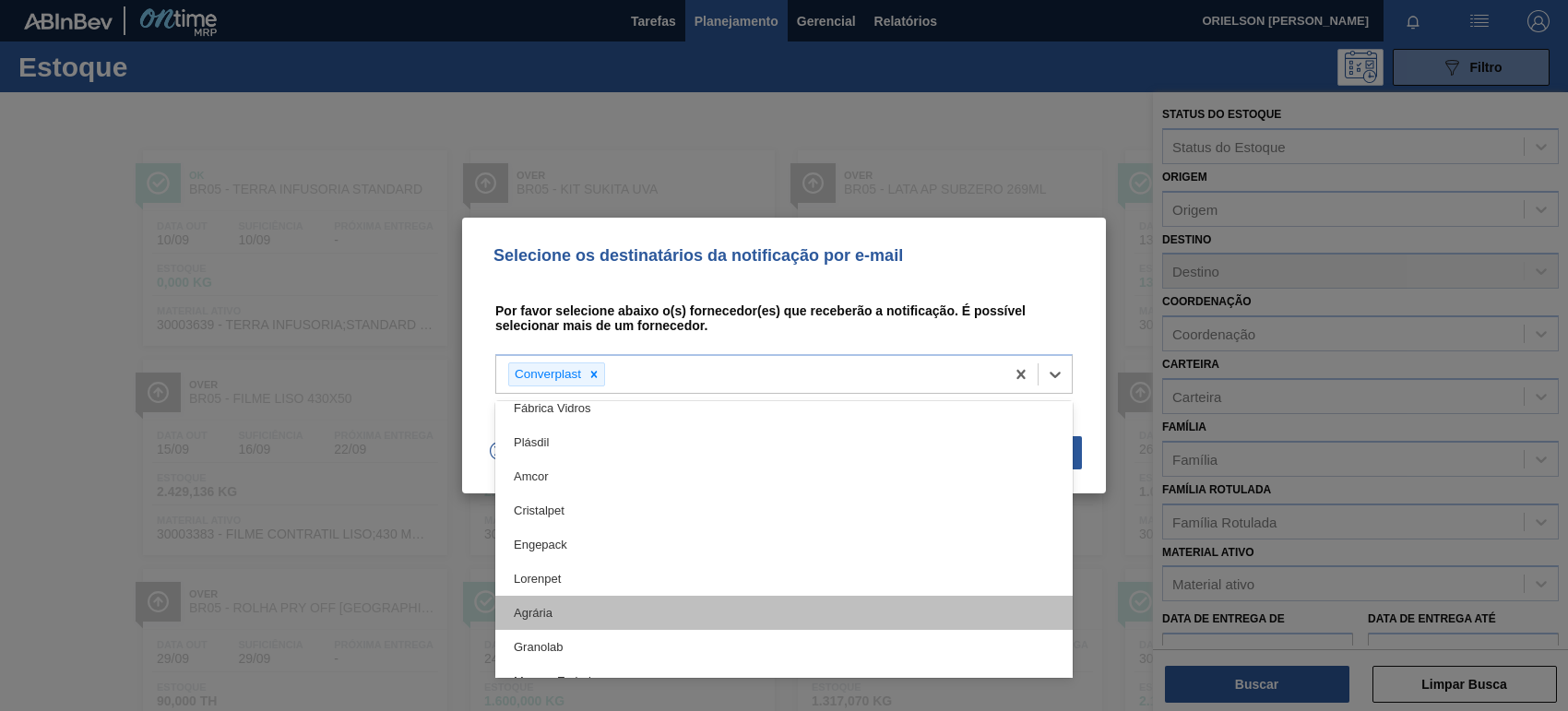
click at [593, 605] on div "Agrária" at bounding box center [784, 613] width 577 height 34
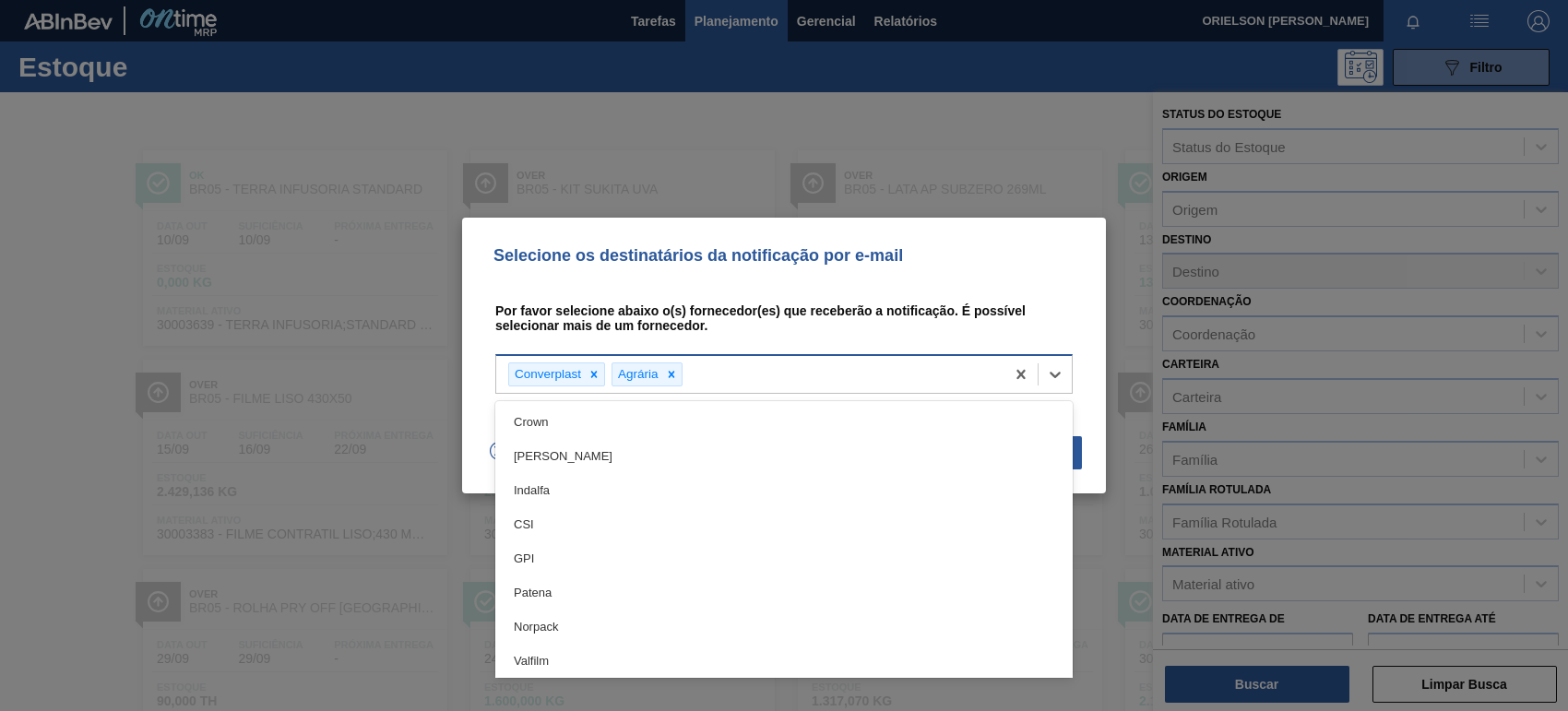
click at [901, 390] on div "Converplast Agrária" at bounding box center [750, 375] width 508 height 37
click at [898, 268] on div "Selecione os destinatários da notificação por e-mail Por favor selecione abaixo…" at bounding box center [784, 355] width 644 height 276
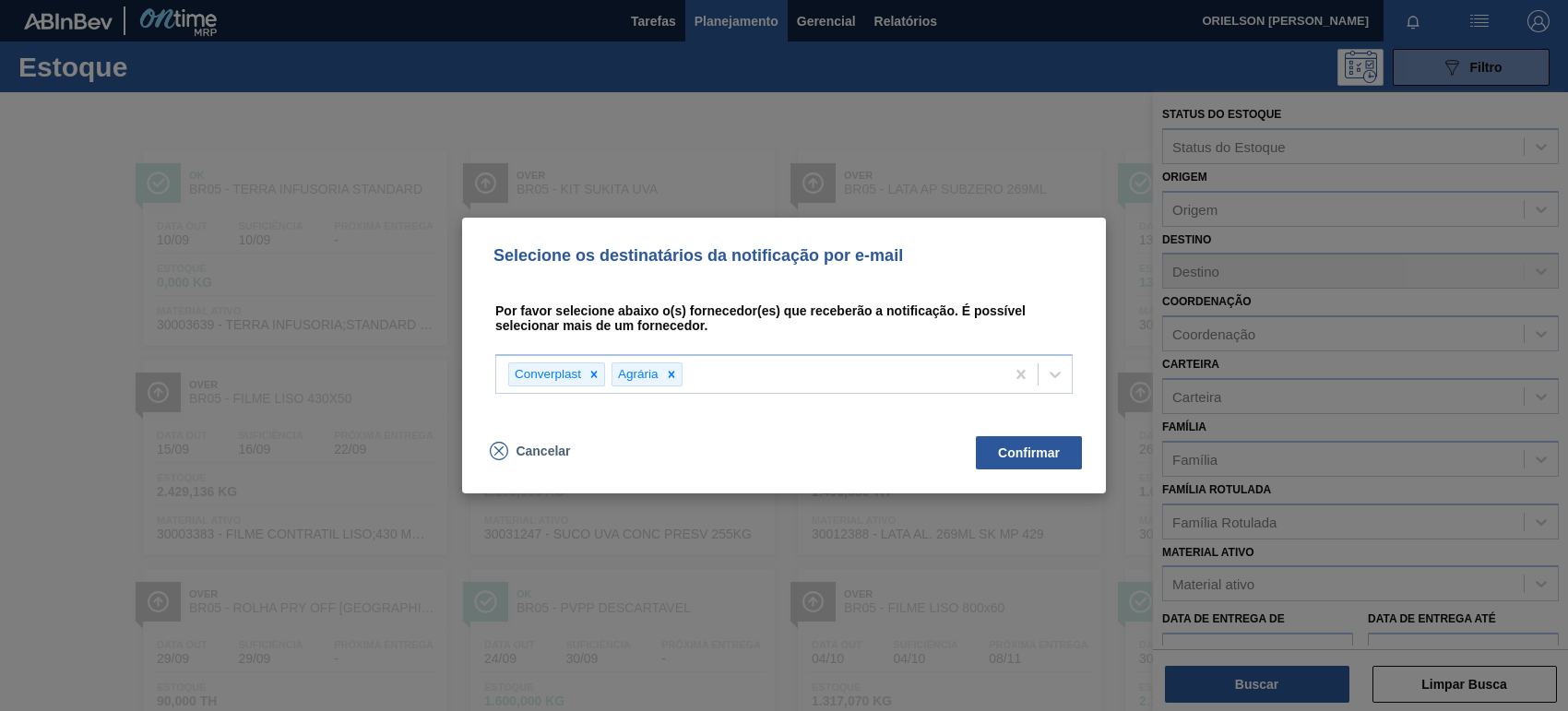
click at [1003, 420] on div "Converplast Agrária" at bounding box center [784, 387] width 577 height 75
click at [1007, 450] on button "Confirmar" at bounding box center [1029, 453] width 106 height 33
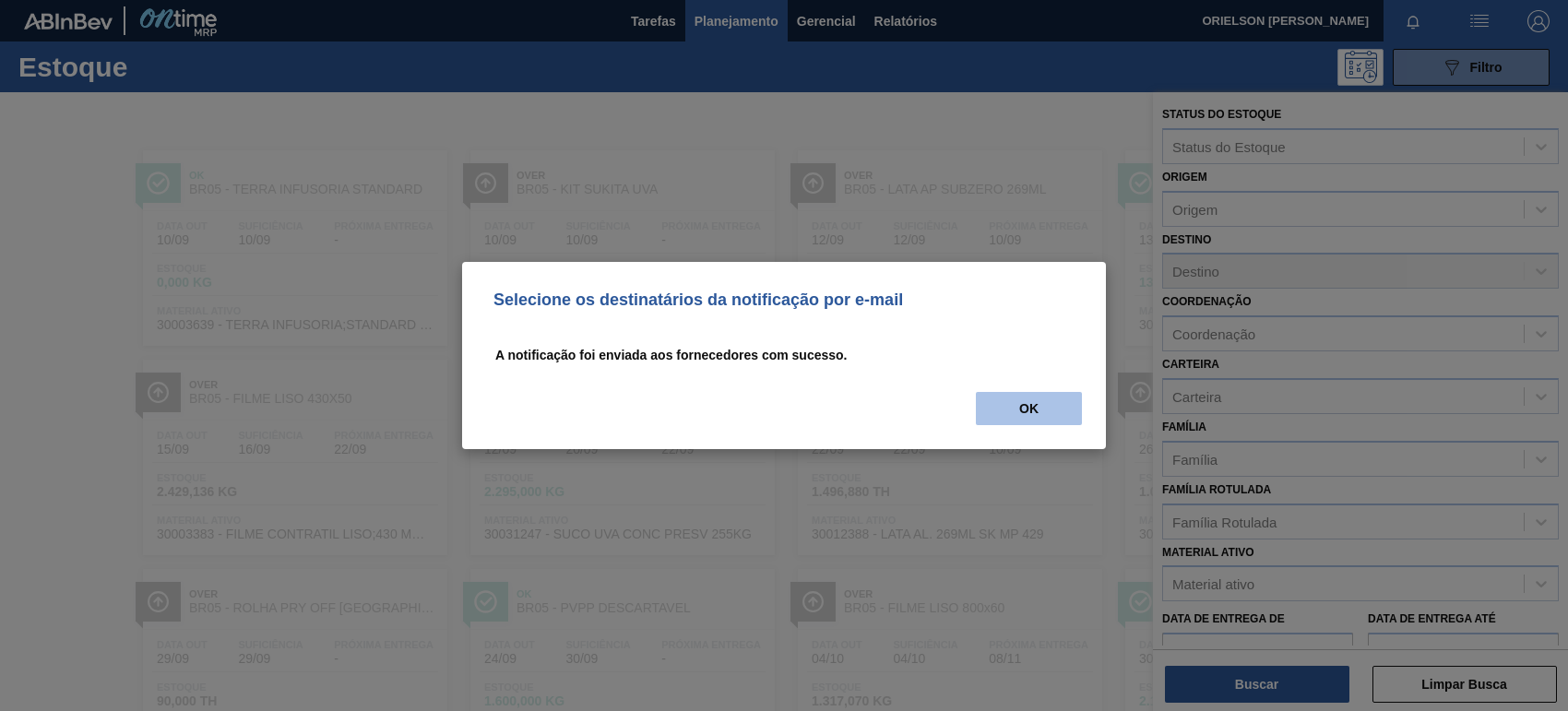
click at [1008, 399] on button "OK" at bounding box center [1029, 409] width 106 height 33
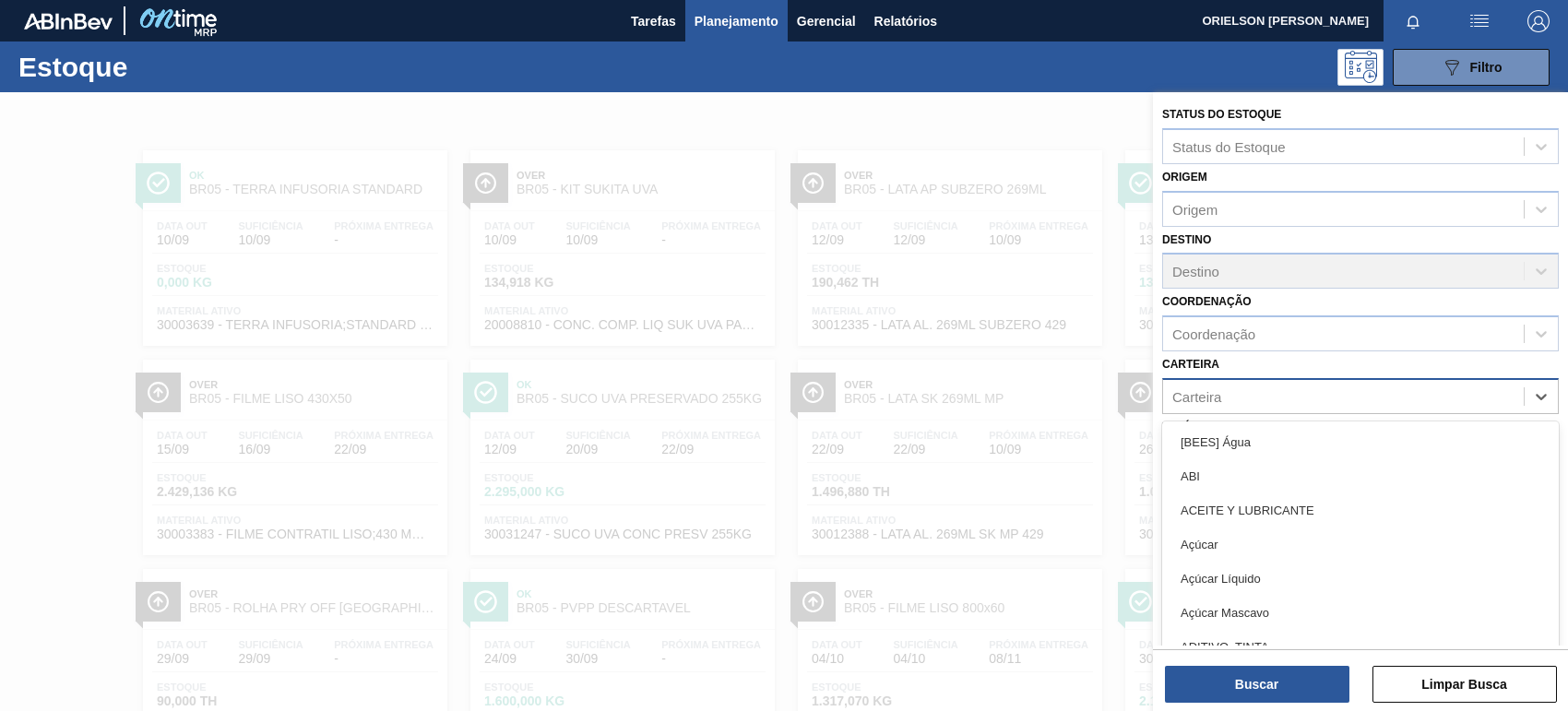
click at [1319, 385] on div "Carteira" at bounding box center [1343, 395] width 361 height 27
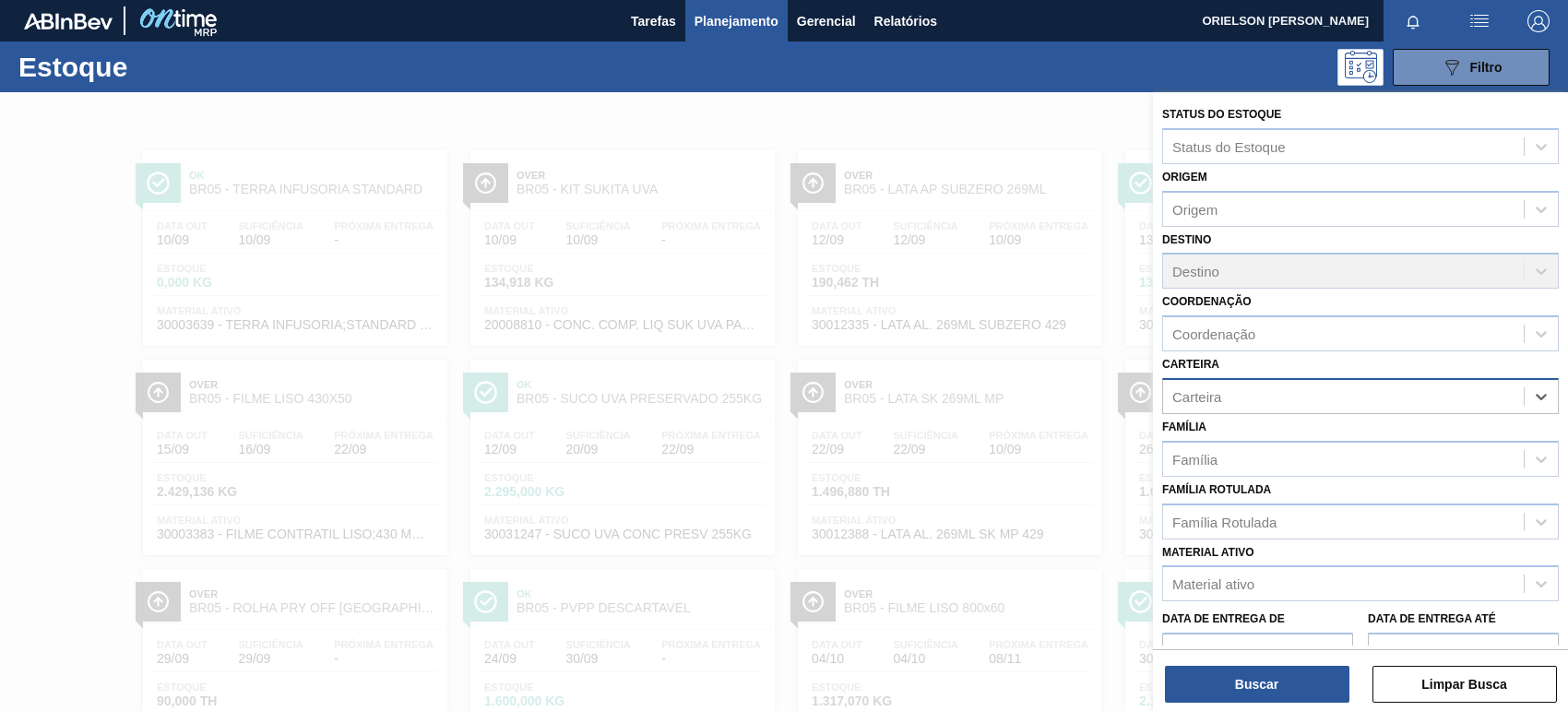
click at [1319, 385] on div "Carteira" at bounding box center [1343, 395] width 361 height 27
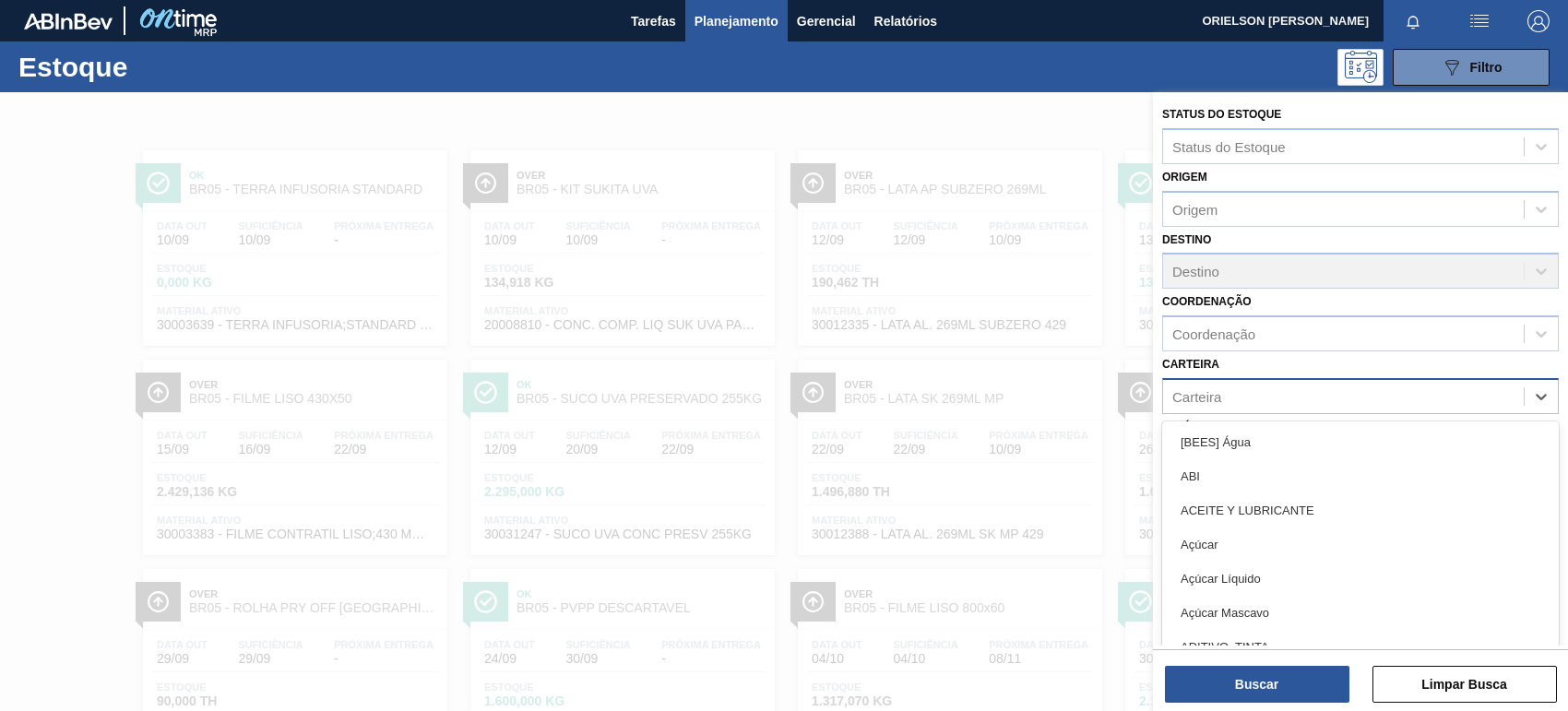
click at [1319, 385] on div "Carteira" at bounding box center [1343, 395] width 361 height 27
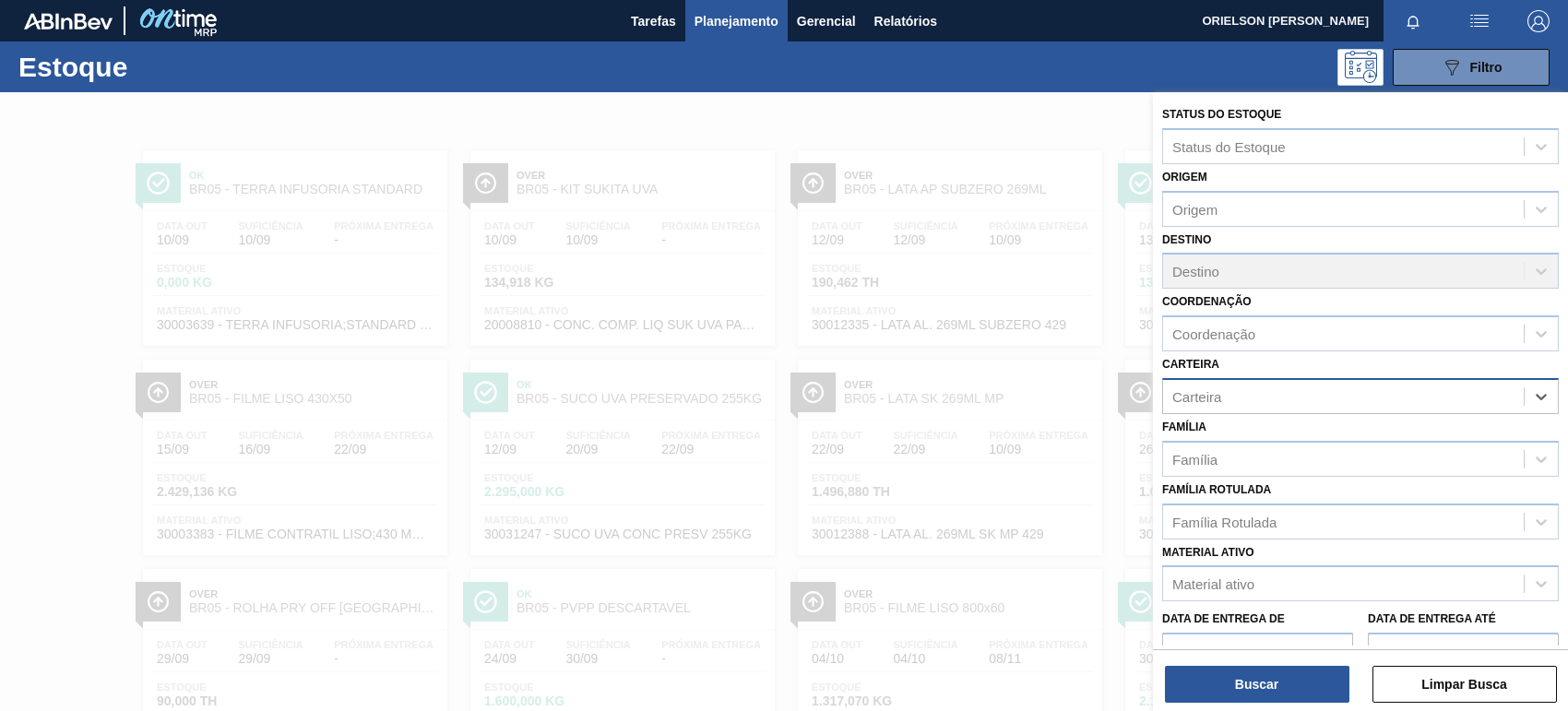
click at [1319, 385] on div "Carteira" at bounding box center [1343, 395] width 361 height 27
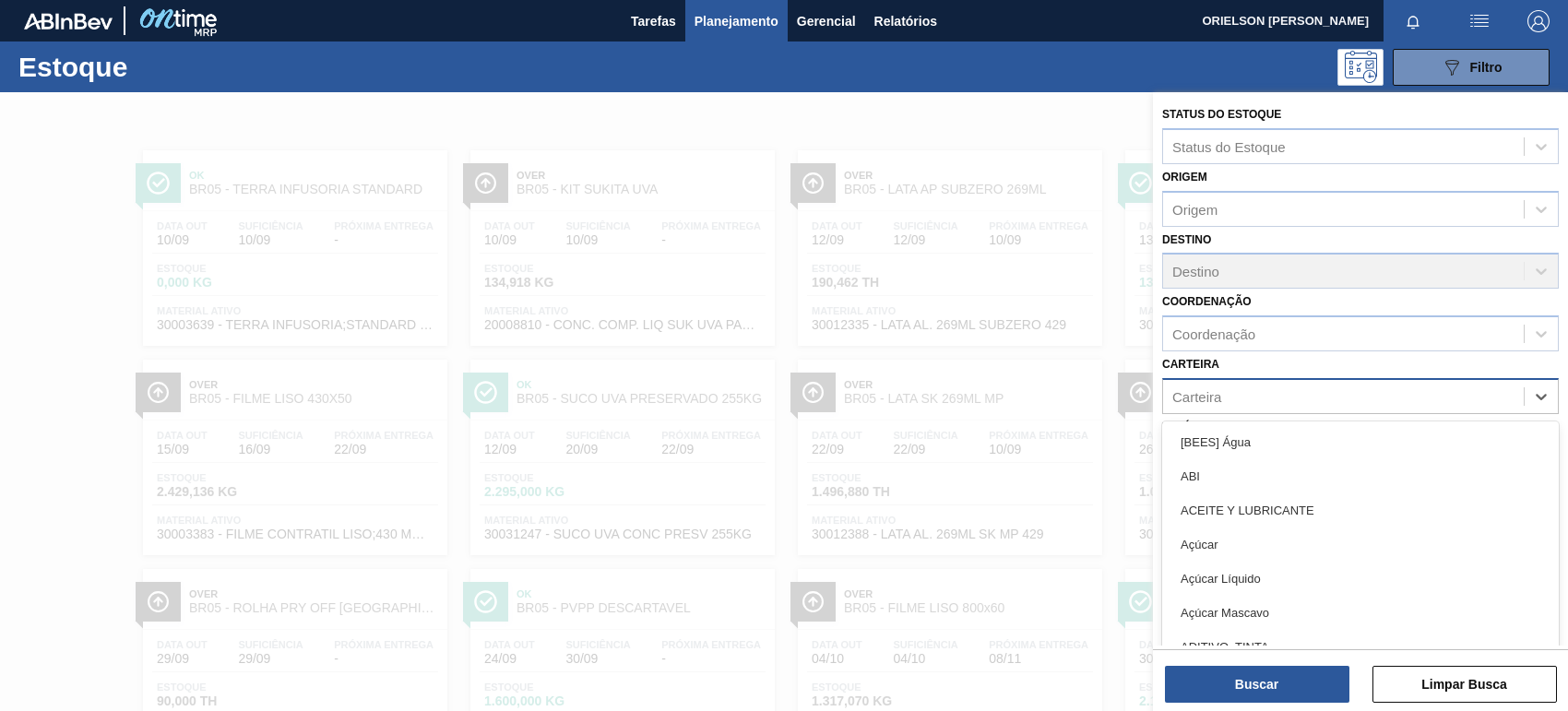
click at [1319, 385] on div "Carteira" at bounding box center [1343, 395] width 361 height 27
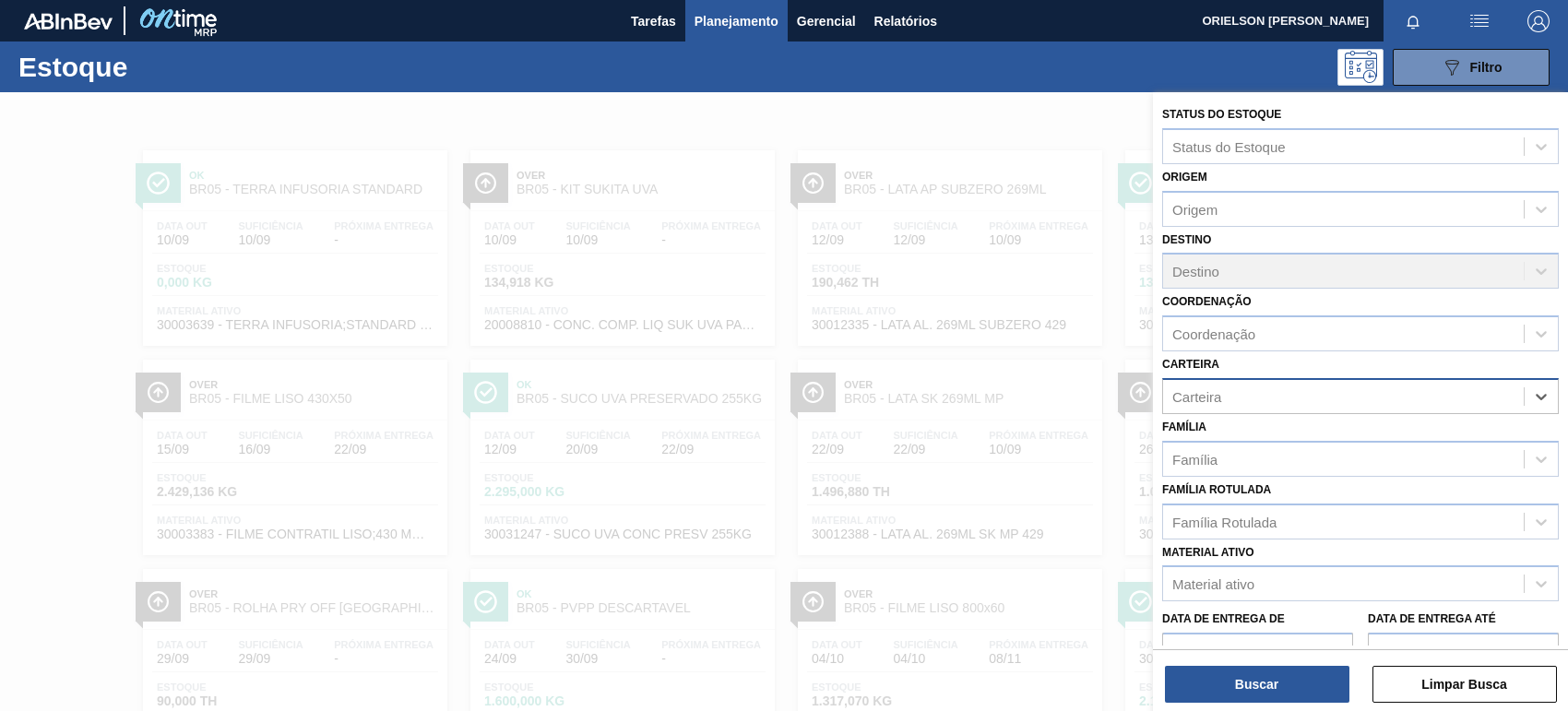
click at [1319, 385] on div "Carteira" at bounding box center [1343, 395] width 361 height 27
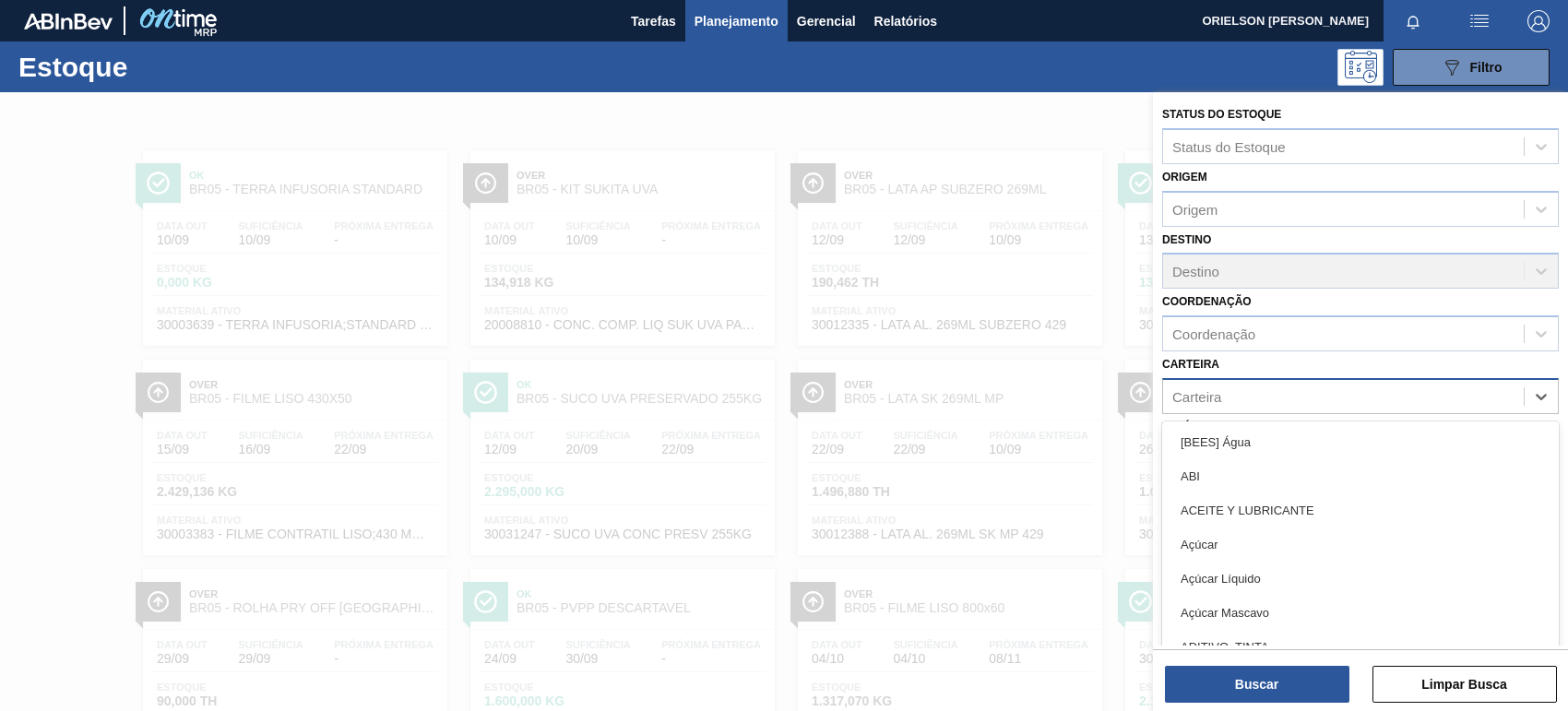
click at [1319, 385] on div "Carteira" at bounding box center [1343, 395] width 361 height 27
click at [1315, 387] on div "Carteira" at bounding box center [1343, 395] width 361 height 27
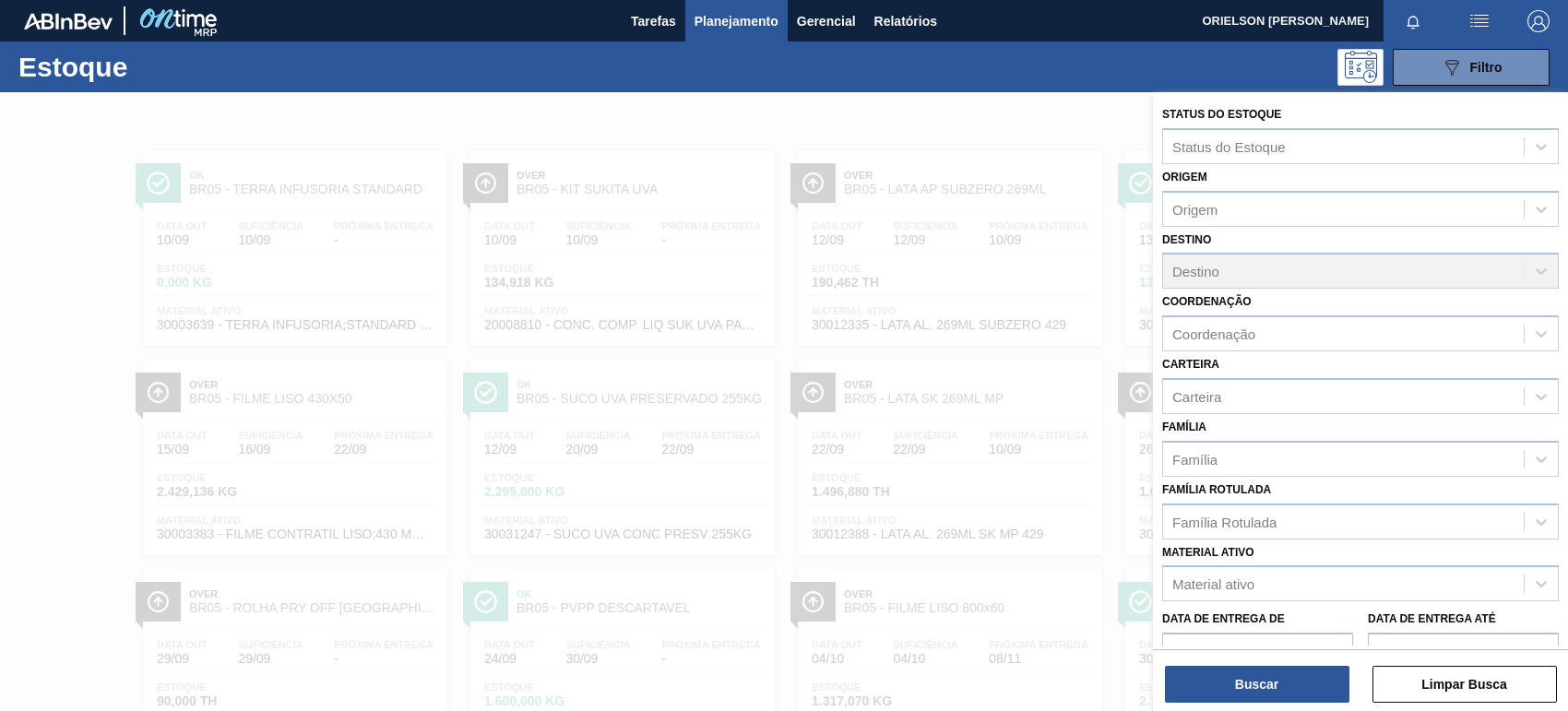
click at [918, 263] on div at bounding box center [784, 447] width 1568 height 711
